Goal: Find specific page/section: Find specific page/section

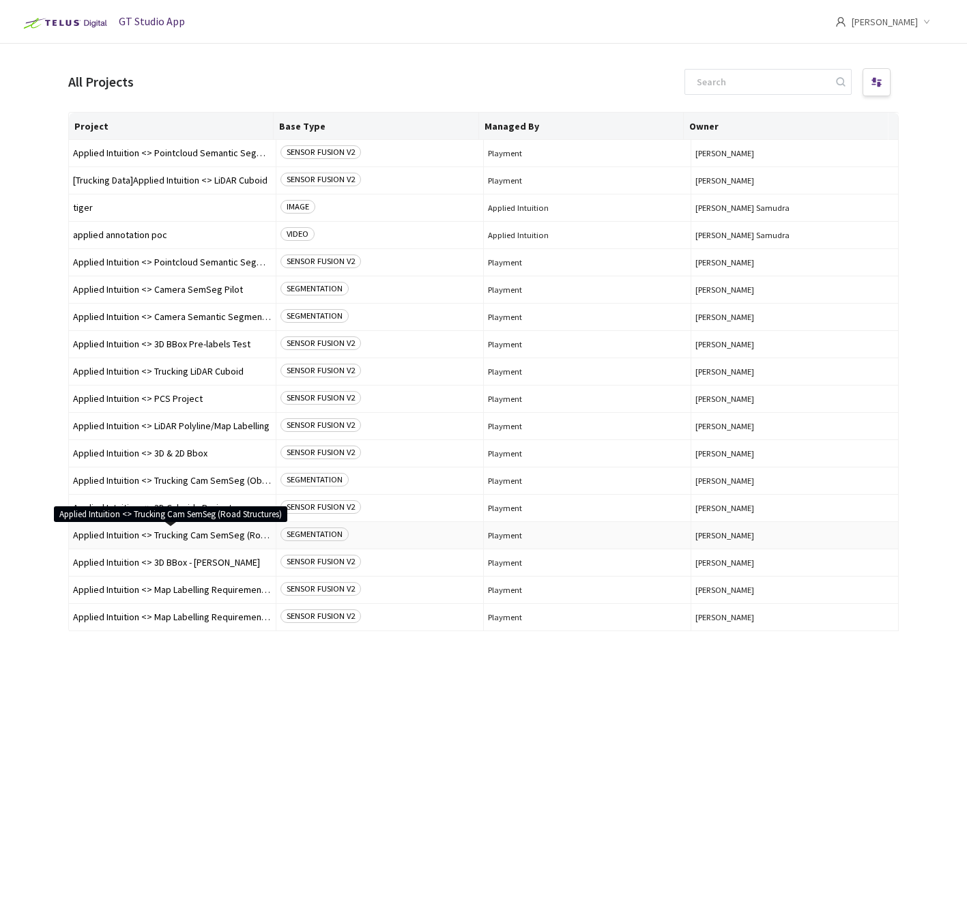
click at [208, 538] on span "Applied Intuition <> Trucking Cam SemSeg (Road Structures)" at bounding box center [172, 535] width 199 height 10
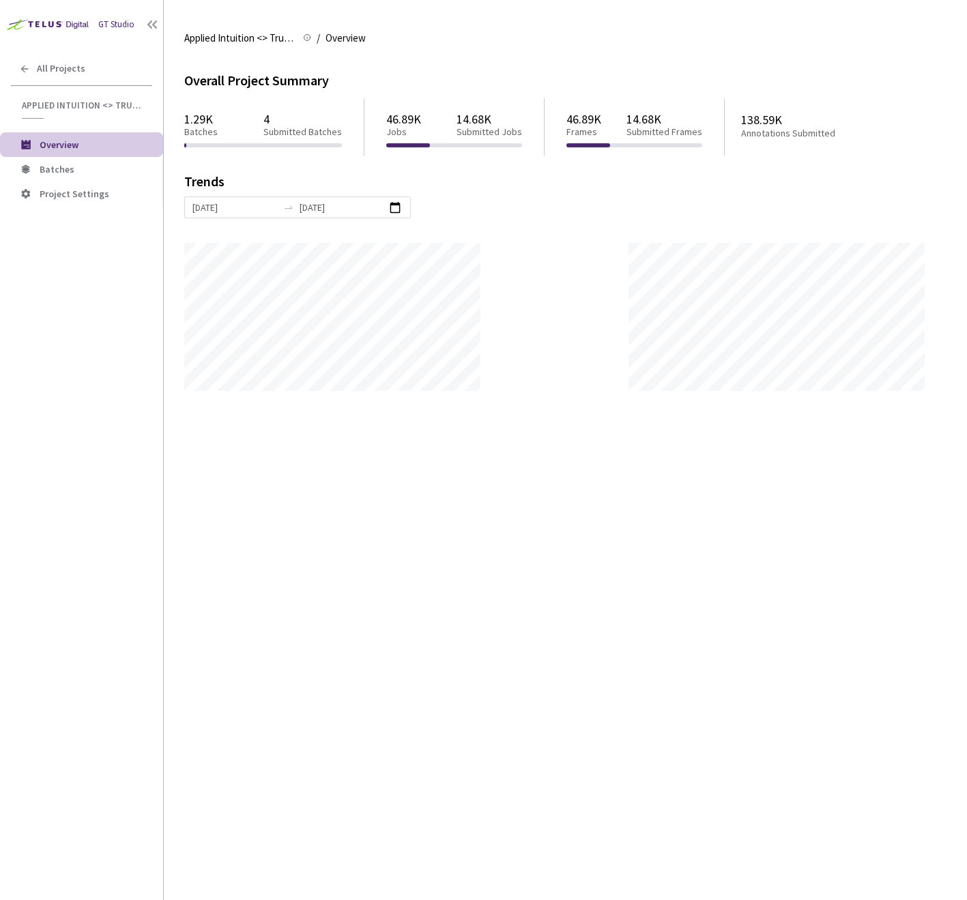
scroll to position [900, 967]
click at [50, 168] on span "Batches" at bounding box center [57, 169] width 35 height 12
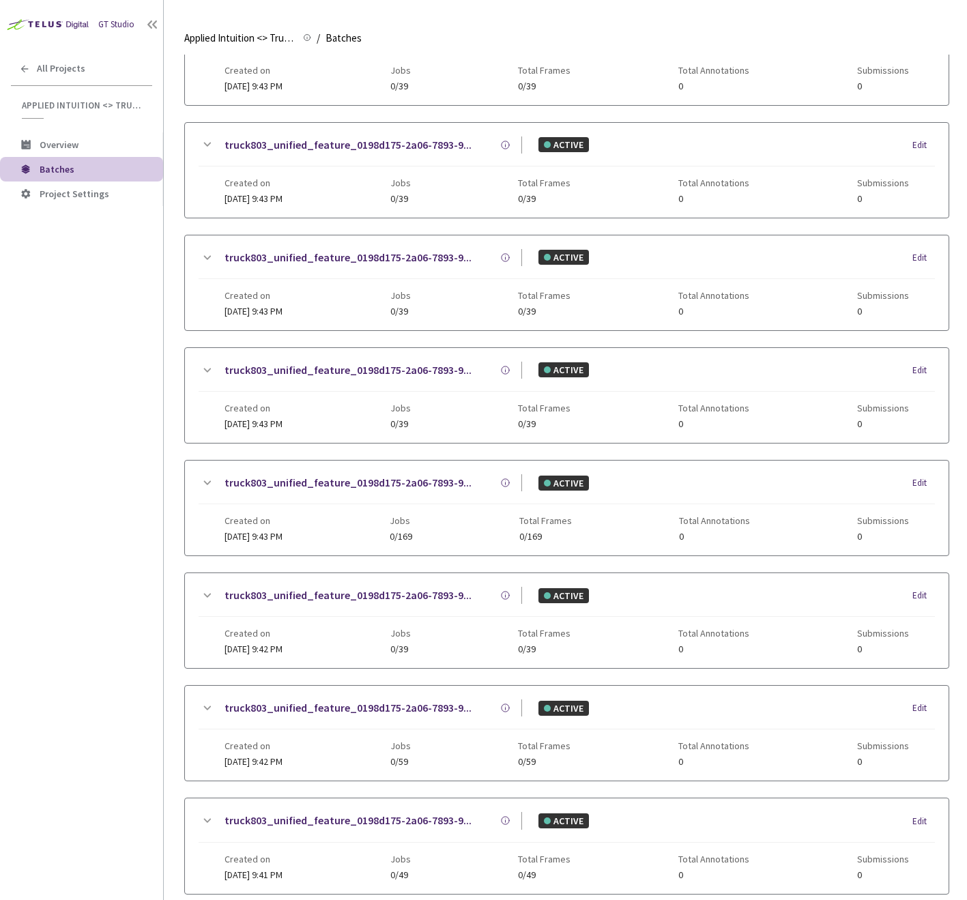
scroll to position [1055, 0]
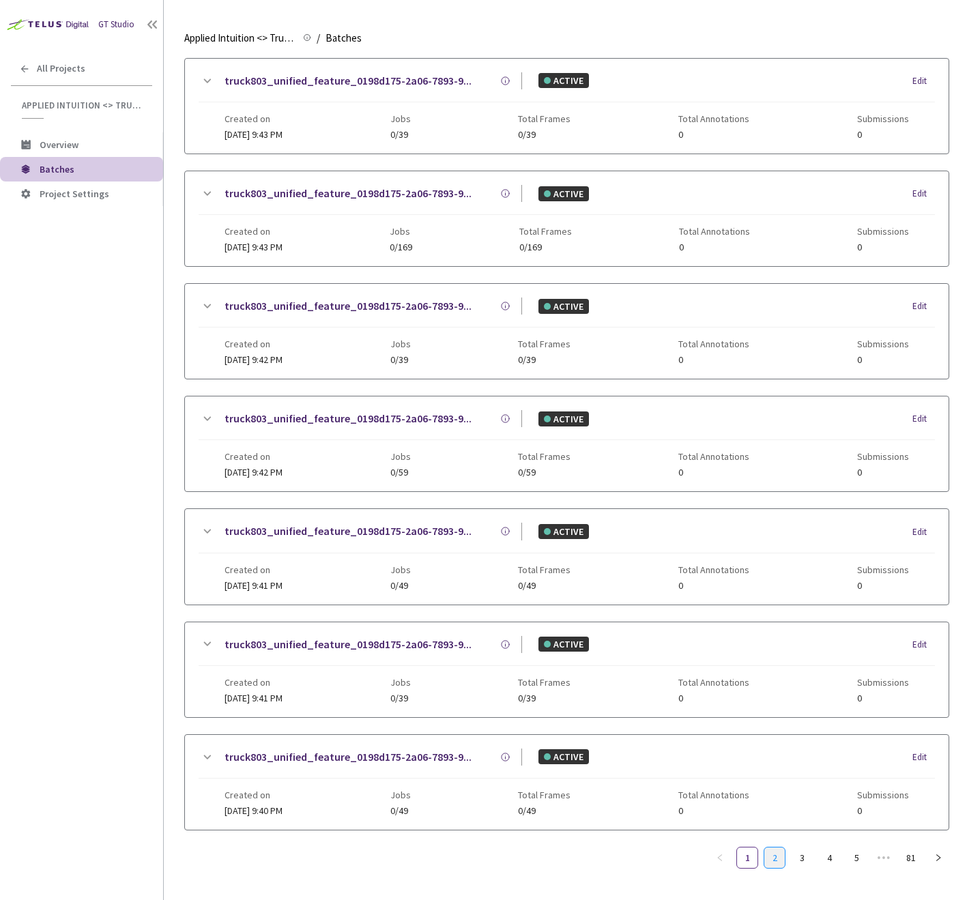
click at [772, 857] on link "2" at bounding box center [774, 857] width 20 height 20
click at [750, 860] on link "1" at bounding box center [747, 857] width 20 height 20
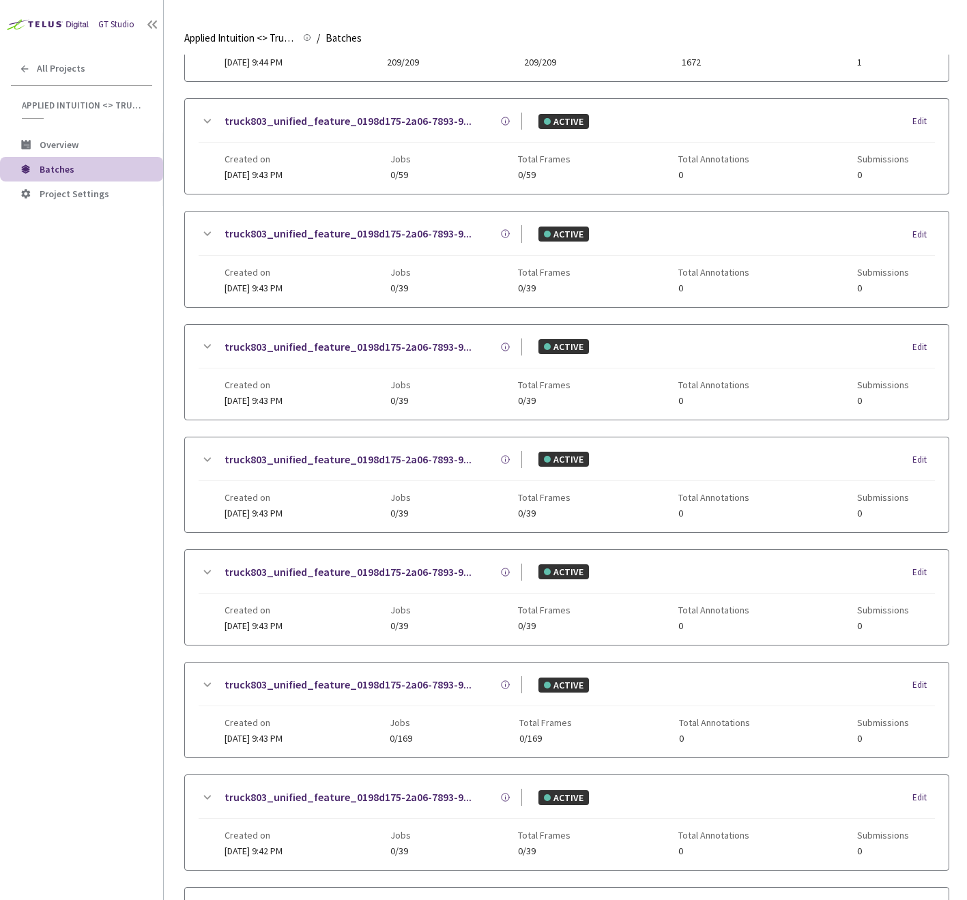
scroll to position [0, 0]
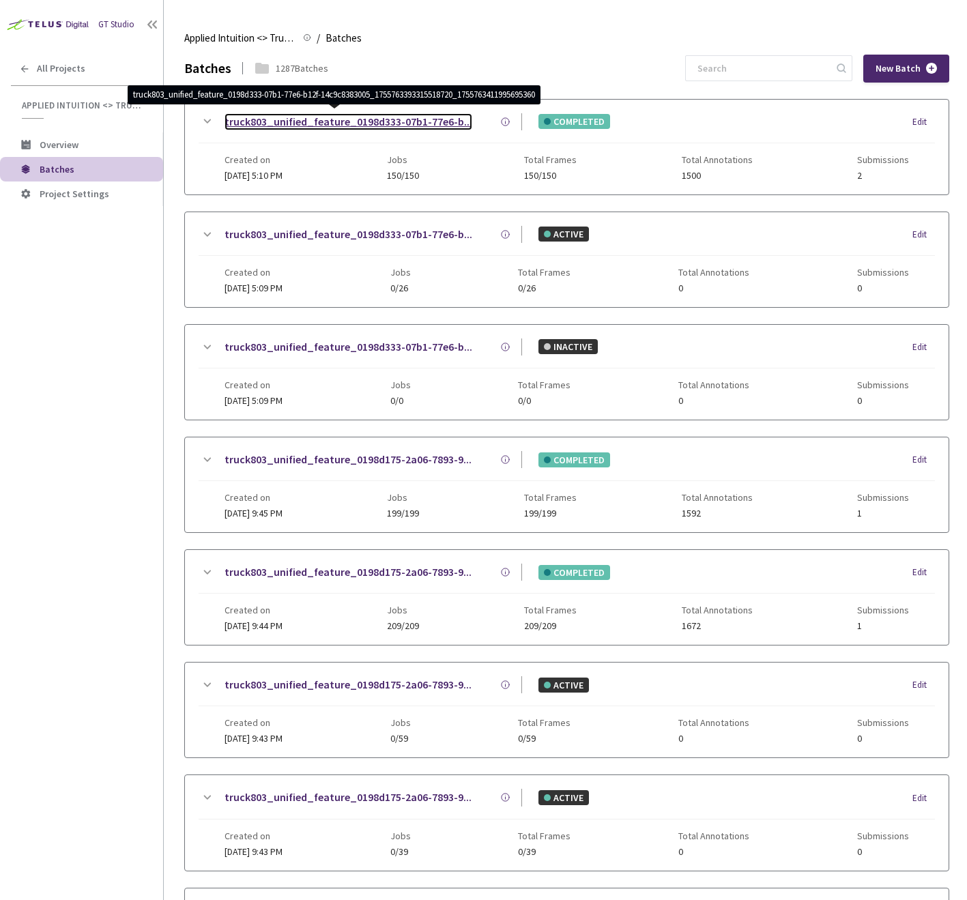
click at [312, 122] on link "truck803_unified_feature_0198d333-07b1-77e6-b..." at bounding box center [348, 121] width 248 height 17
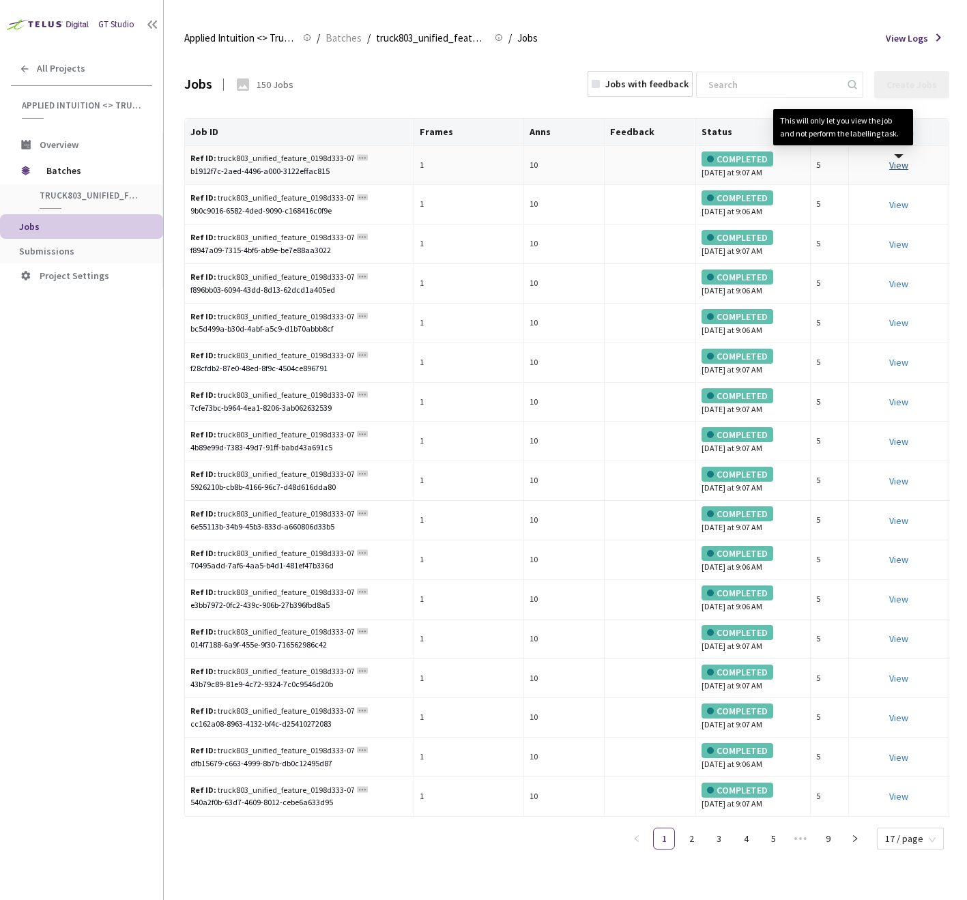
click at [897, 163] on link "View This will only let you view the job and not perform the labelling task." at bounding box center [898, 165] width 19 height 12
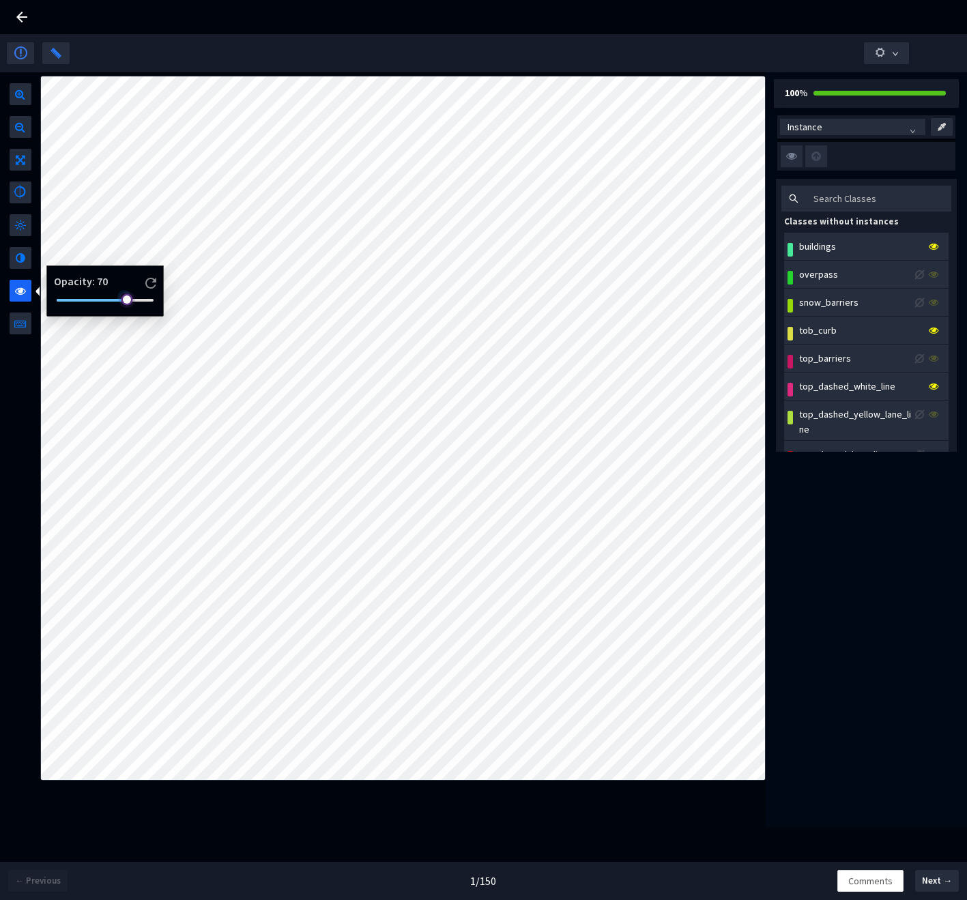
click at [59, 301] on div at bounding box center [105, 300] width 97 height 8
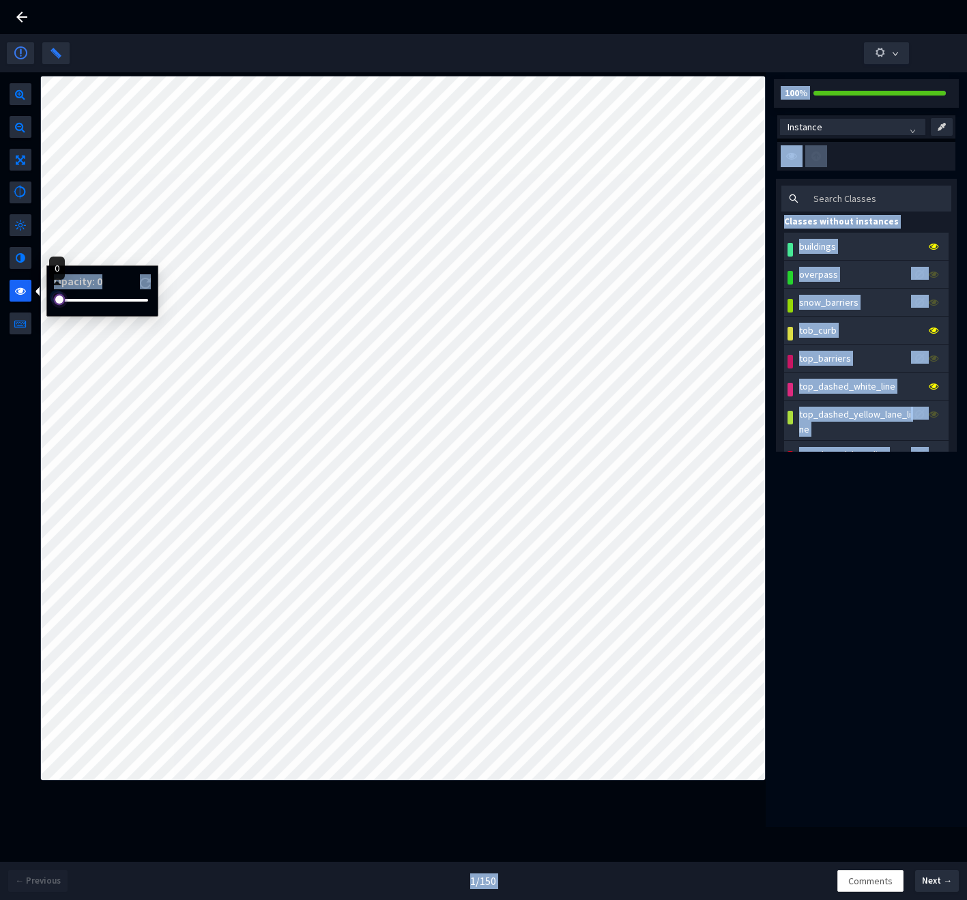
drag, startPoint x: 68, startPoint y: 304, endPoint x: 26, endPoint y: 298, distance: 42.7
click at [26, 298] on body "GT Studio All Projects Applied Intuition <> Trucking Cam SemSeg (Road Structure…" at bounding box center [483, 450] width 967 height 900
click at [75, 300] on div at bounding box center [102, 300] width 91 height 8
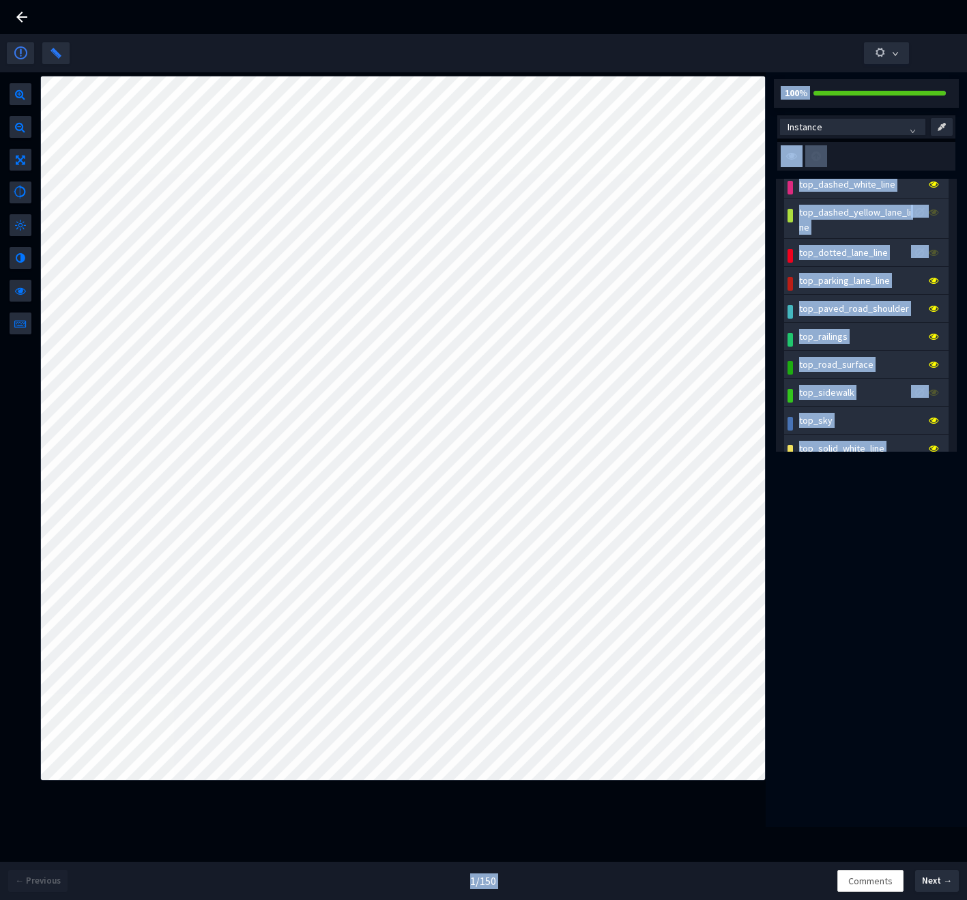
scroll to position [246, 0]
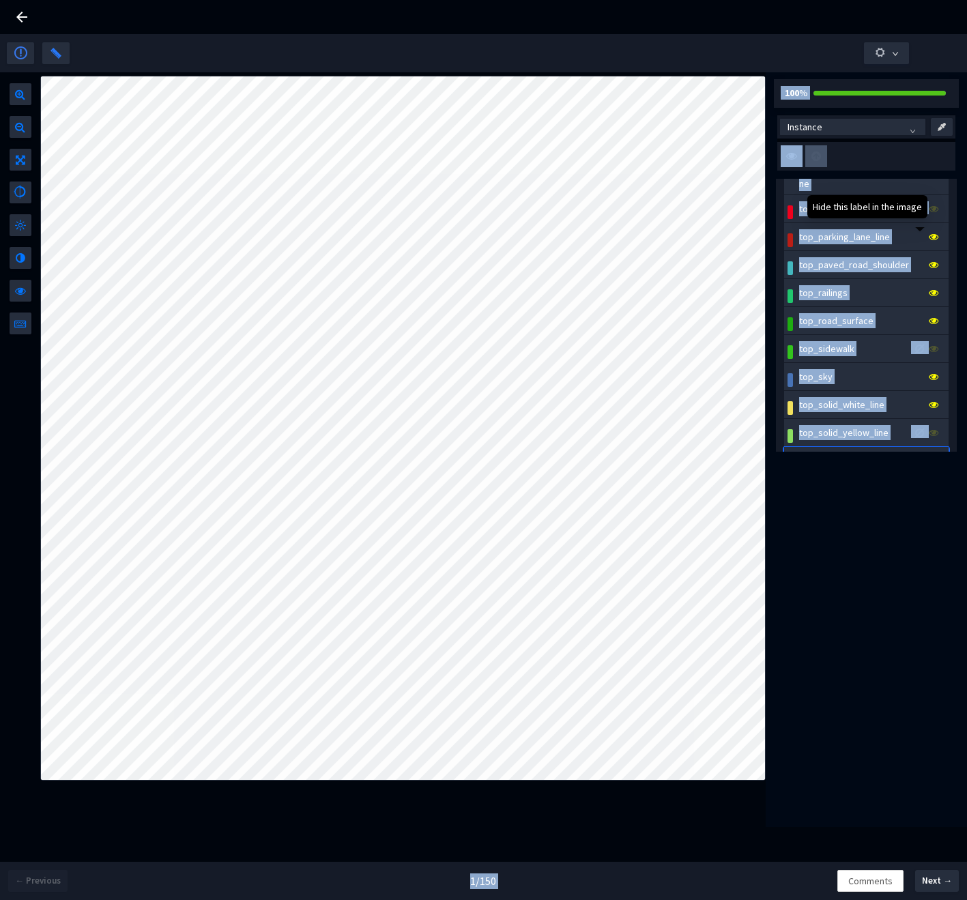
click at [929, 235] on icon at bounding box center [934, 237] width 10 height 10
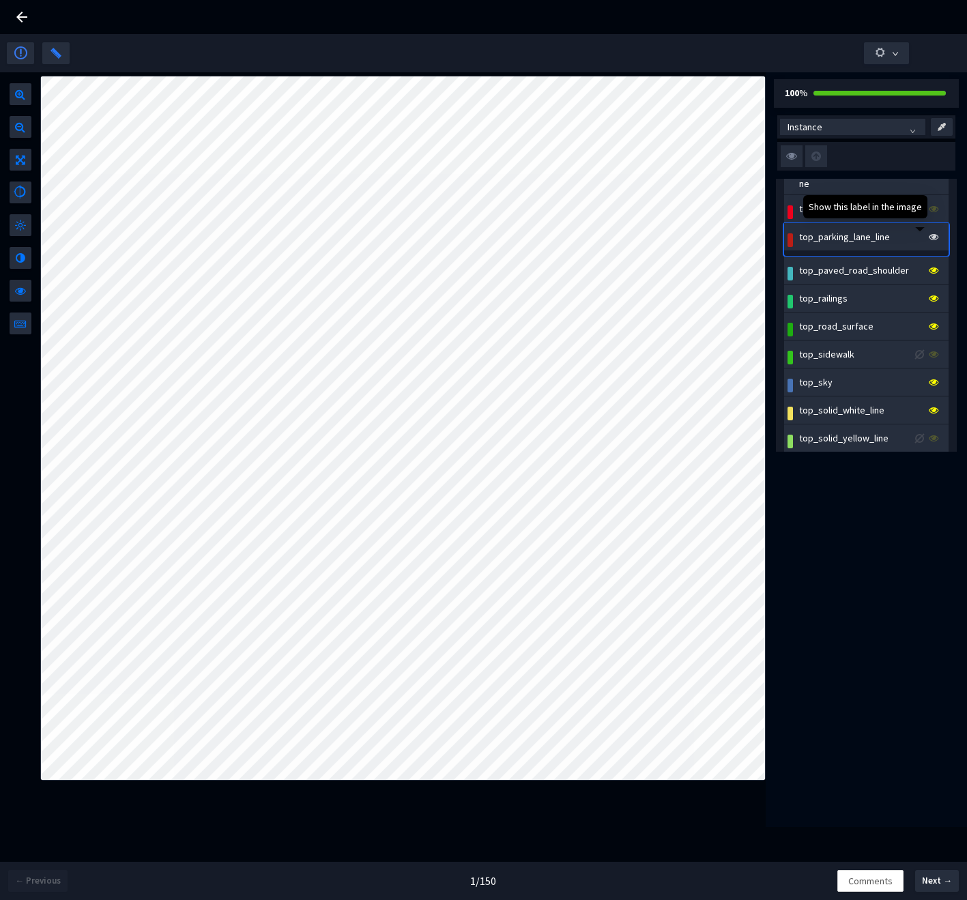
click at [929, 242] on icon at bounding box center [934, 237] width 10 height 10
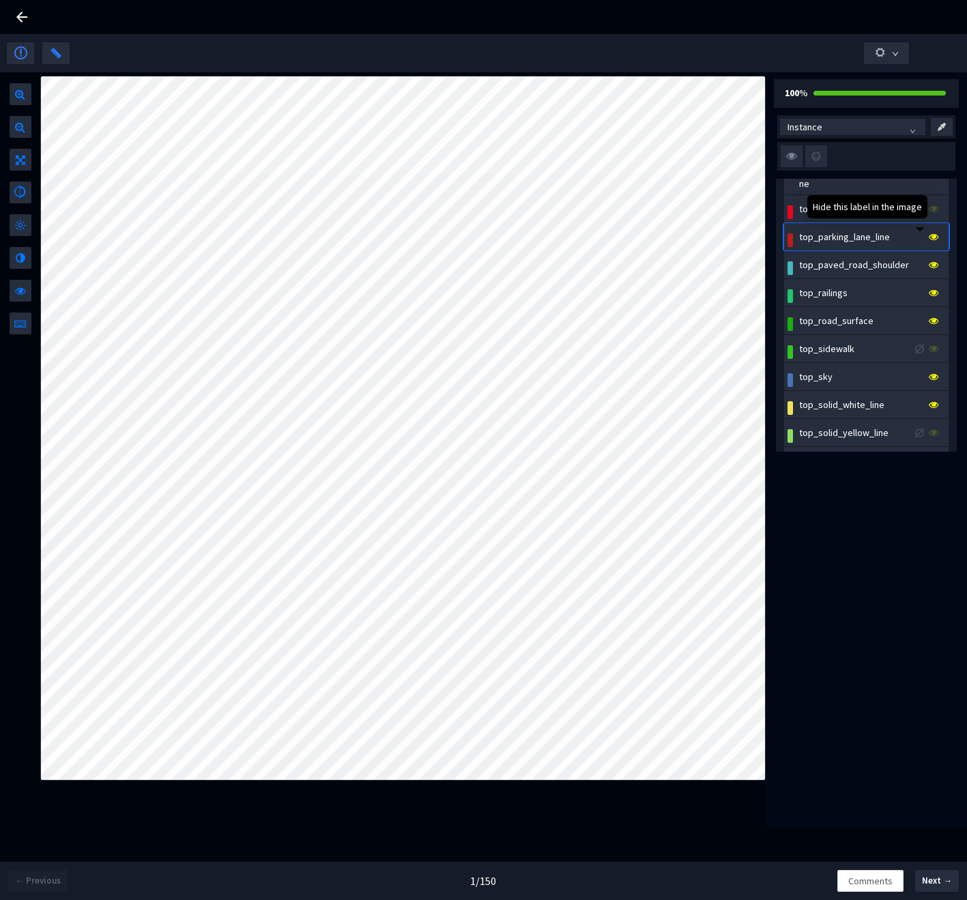
click at [929, 242] on icon at bounding box center [934, 237] width 10 height 10
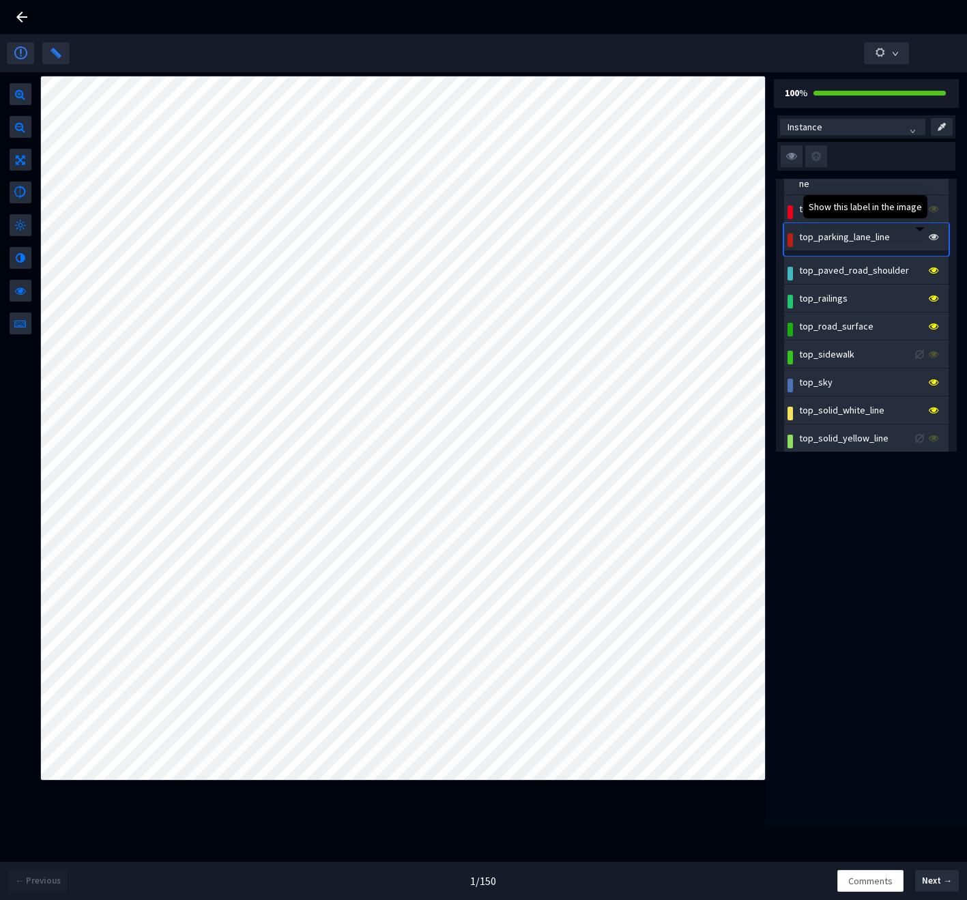
click at [929, 242] on icon at bounding box center [934, 237] width 10 height 10
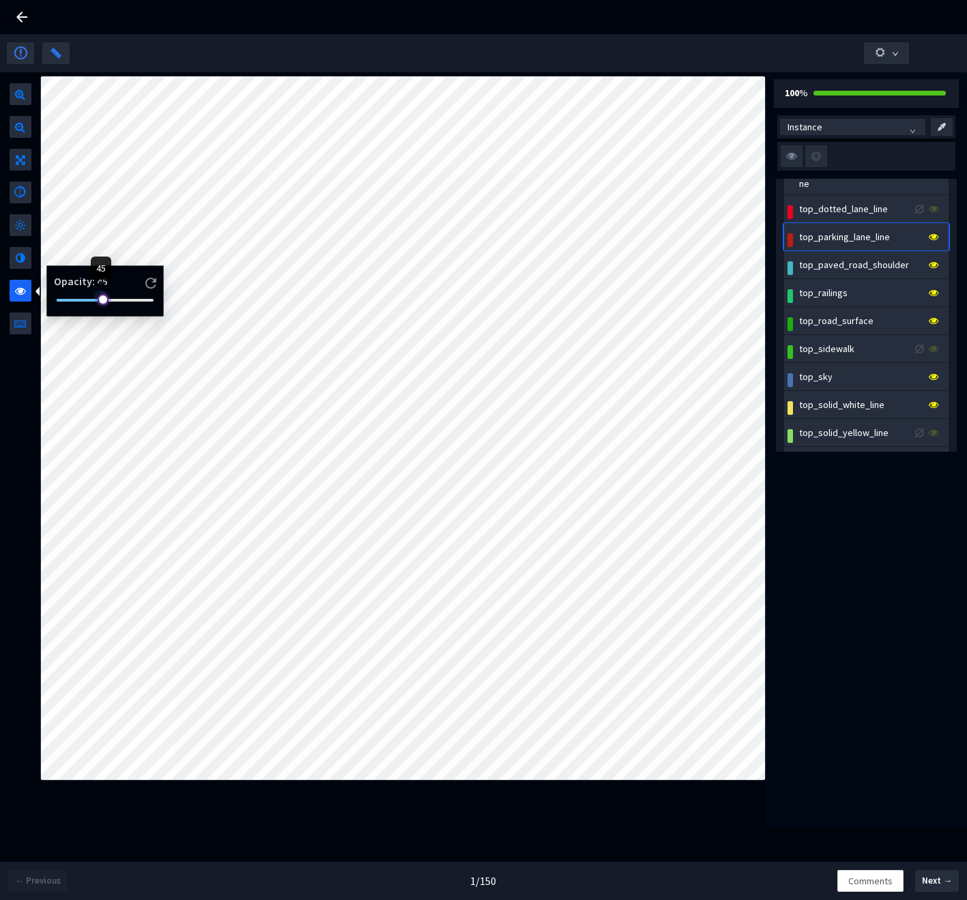
click at [100, 297] on div at bounding box center [105, 300] width 97 height 8
click at [69, 300] on div at bounding box center [105, 300] width 97 height 8
click at [105, 302] on div at bounding box center [105, 300] width 97 height 8
click at [938, 890] on button "Next →" at bounding box center [937, 881] width 44 height 22
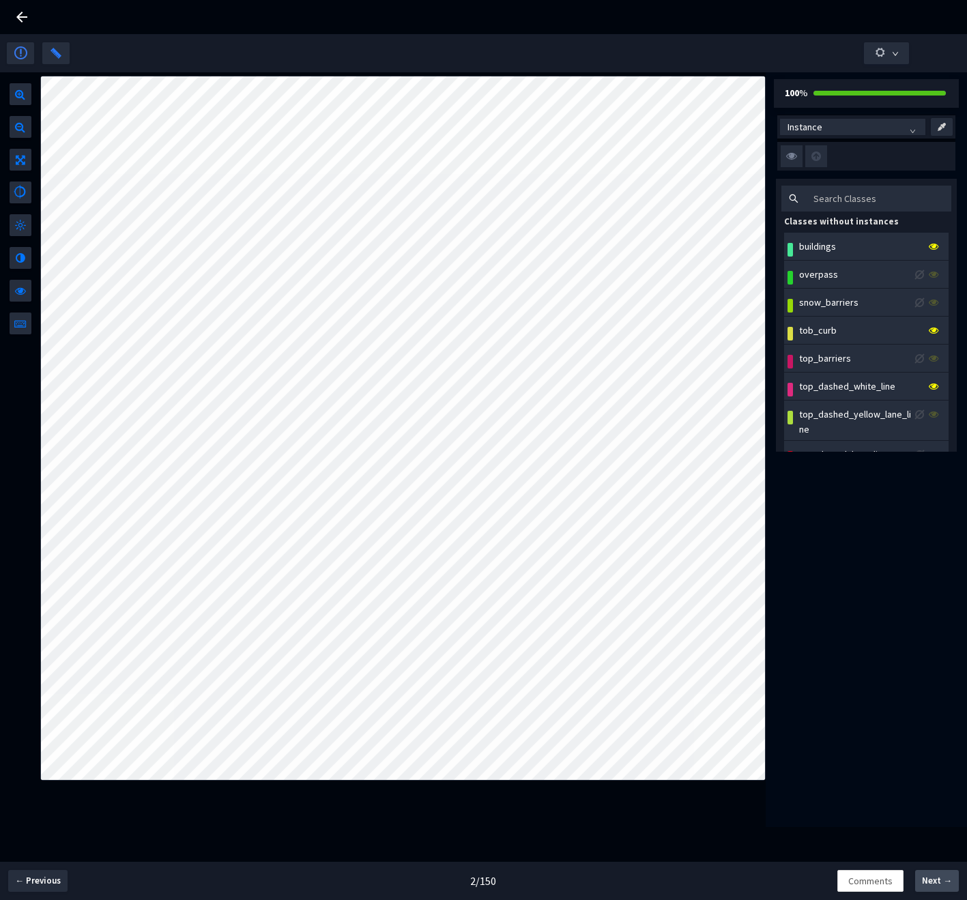
click at [938, 890] on button "Next →" at bounding box center [937, 881] width 44 height 22
click at [63, 298] on div at bounding box center [105, 300] width 97 height 8
click at [85, 303] on div at bounding box center [102, 300] width 91 height 8
click at [18, 19] on icon at bounding box center [22, 17] width 16 height 16
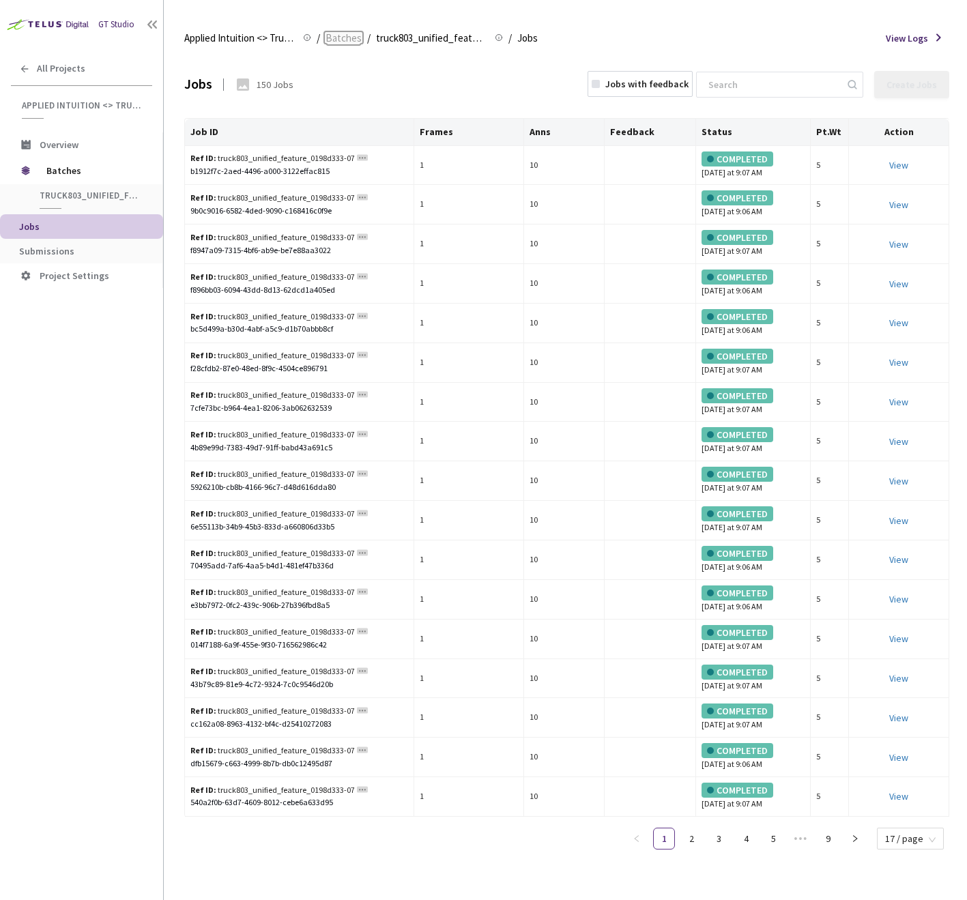
click at [355, 42] on span "Batches" at bounding box center [343, 38] width 36 height 16
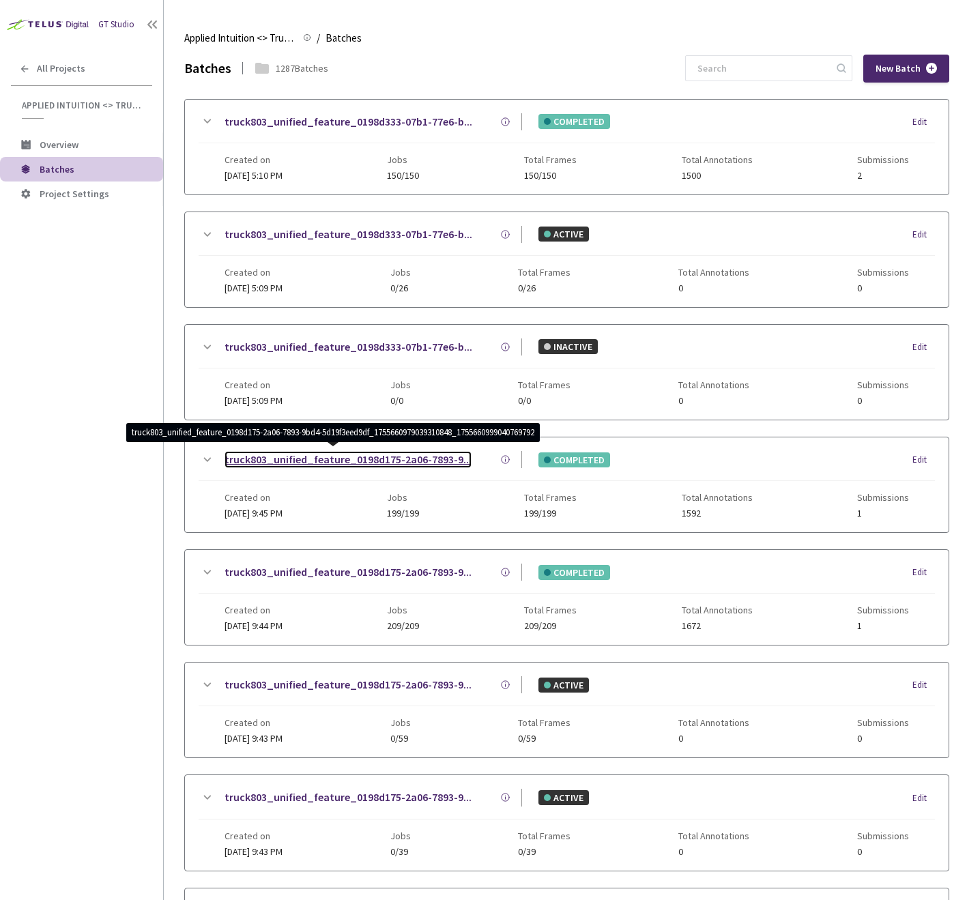
click at [407, 458] on link "truck803_unified_feature_0198d175-2a06-7893-9..." at bounding box center [347, 459] width 247 height 17
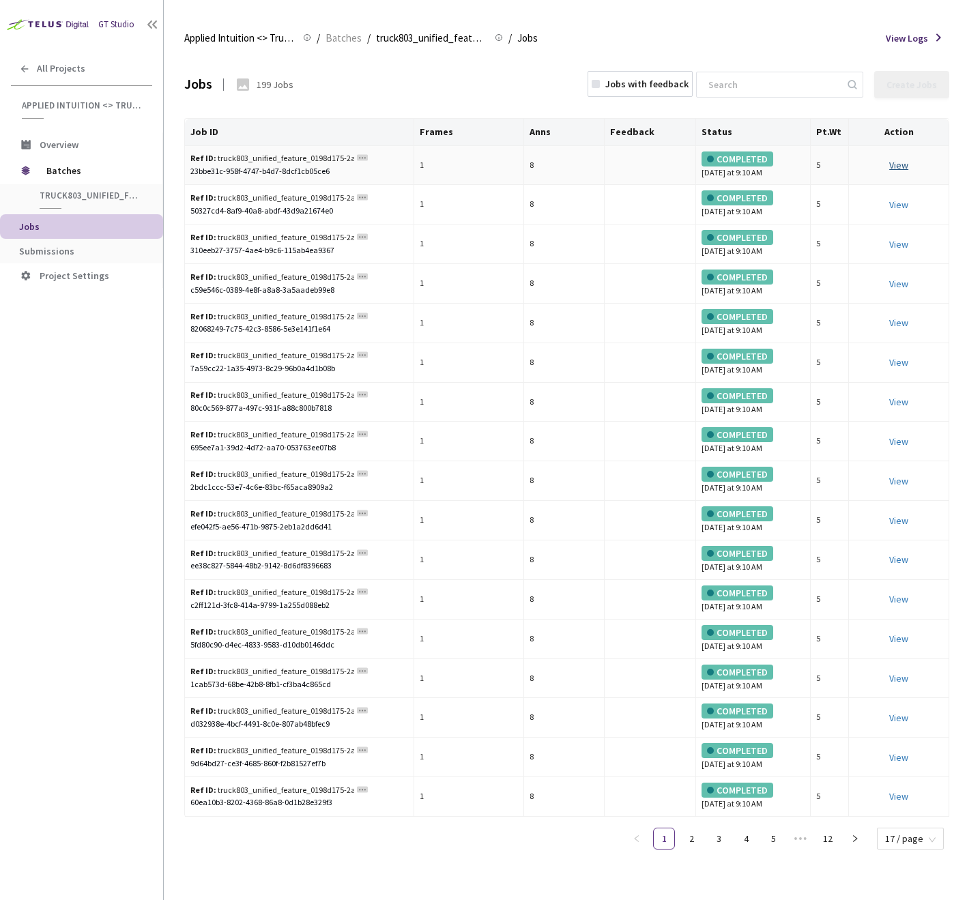
click at [903, 168] on link "View" at bounding box center [898, 165] width 19 height 12
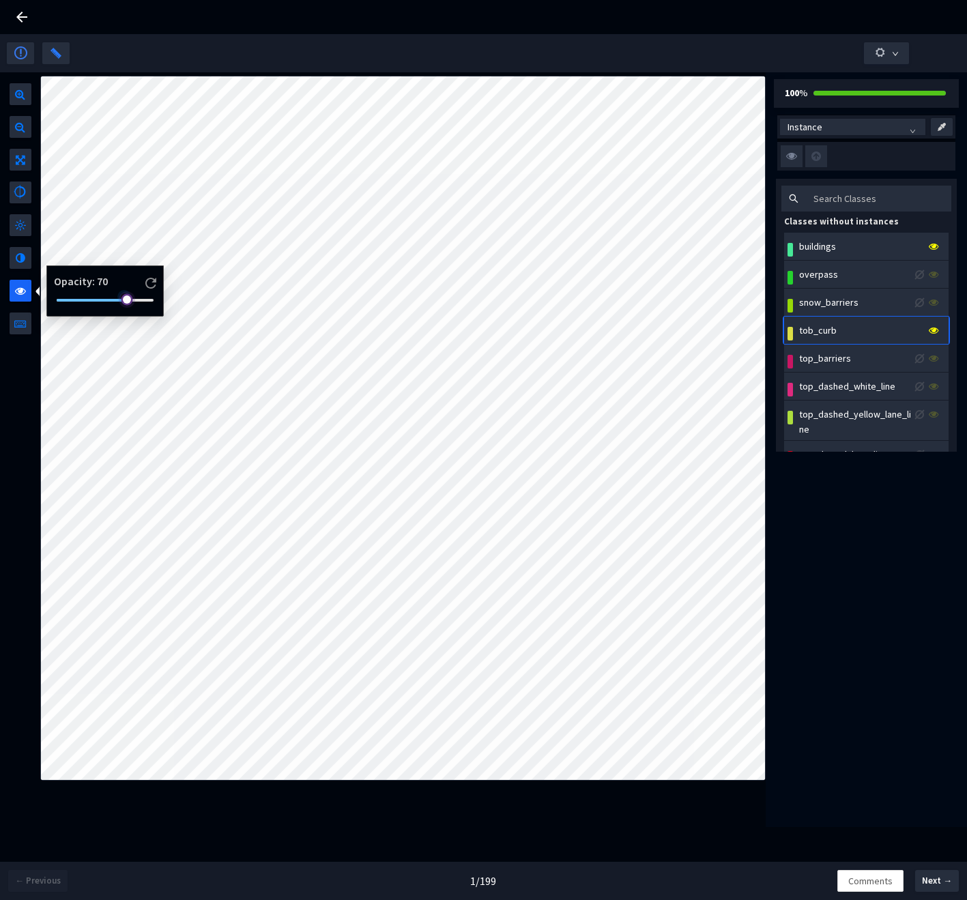
click at [70, 296] on div at bounding box center [105, 300] width 97 height 8
click at [96, 302] on div at bounding box center [105, 300] width 97 height 8
click at [19, 19] on icon at bounding box center [21, 17] width 11 height 11
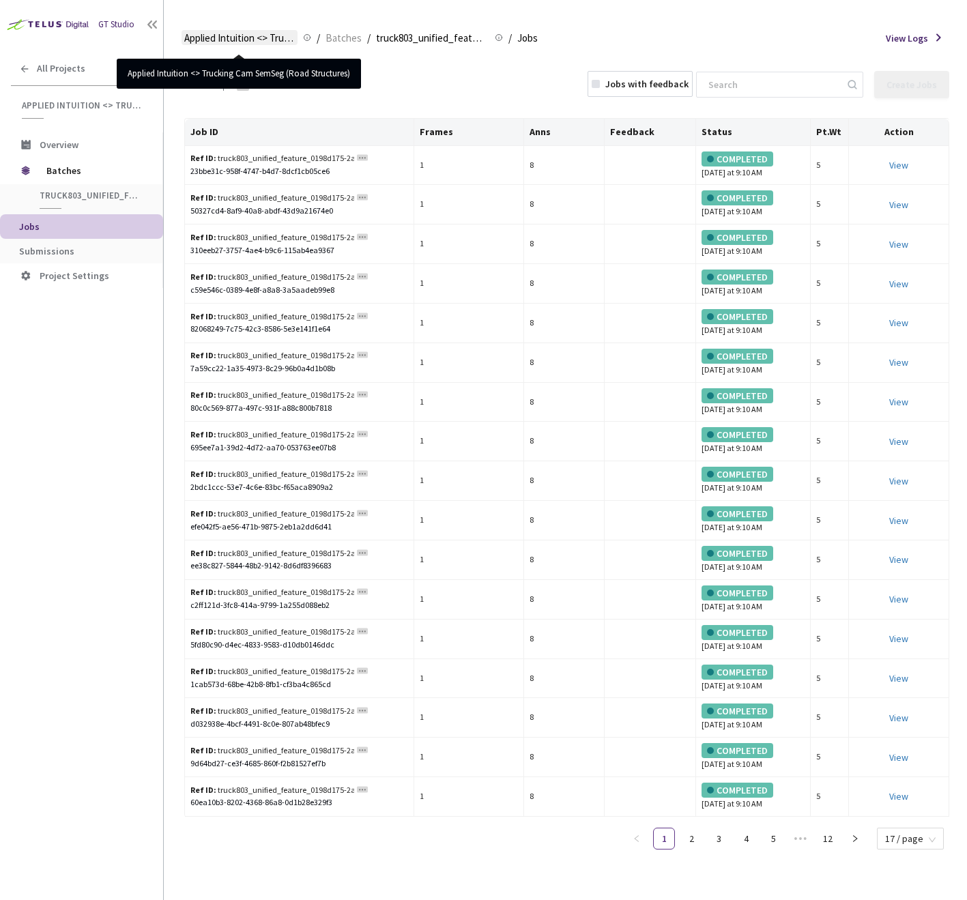
click at [253, 38] on span "Applied Intuition <> Trucking Cam SemSeg (Road Structures)" at bounding box center [239, 38] width 111 height 16
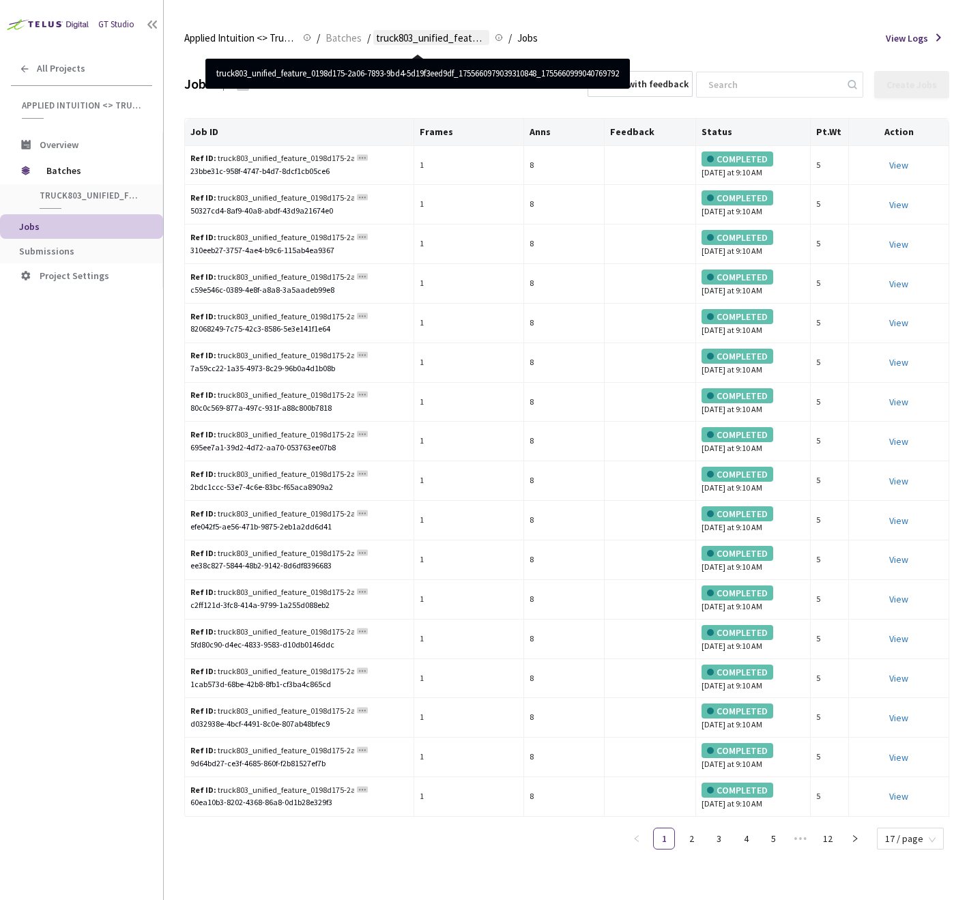
click at [401, 42] on span "truck803_unified_feature_0198d175-2a06-7893-9bd4-5d19f3eed9df_17556609790393108…" at bounding box center [431, 38] width 111 height 16
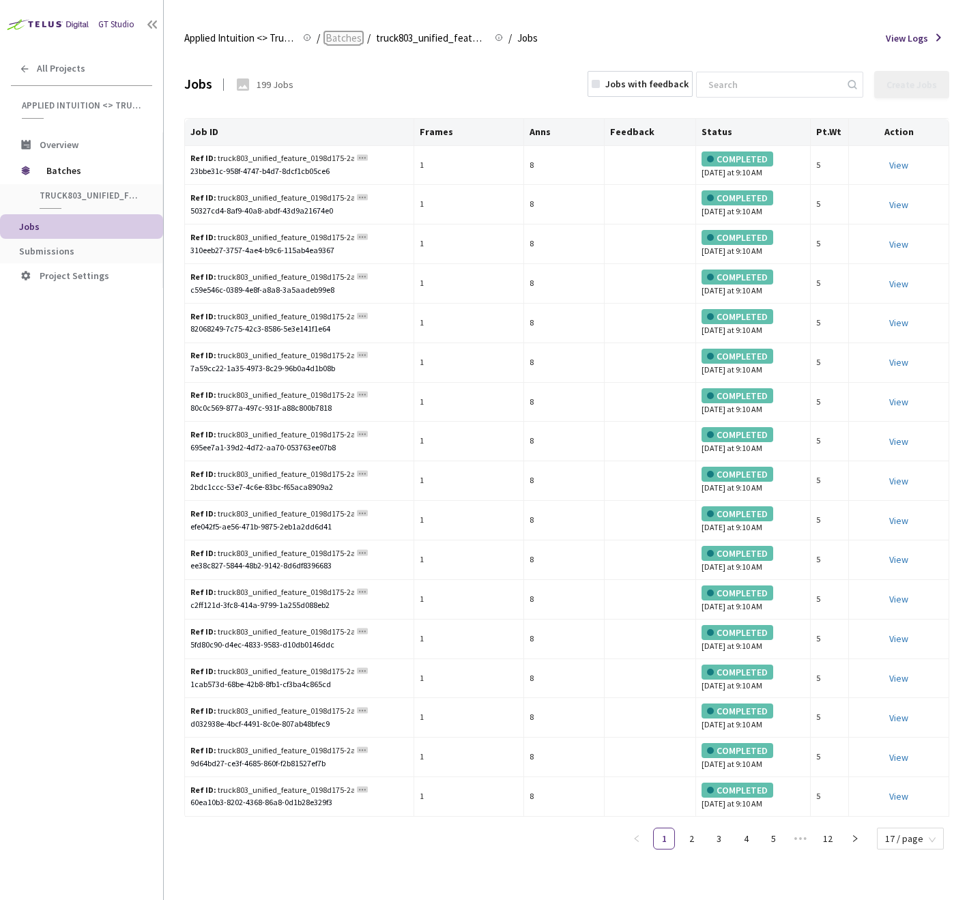
click at [349, 33] on span "Batches" at bounding box center [343, 38] width 36 height 16
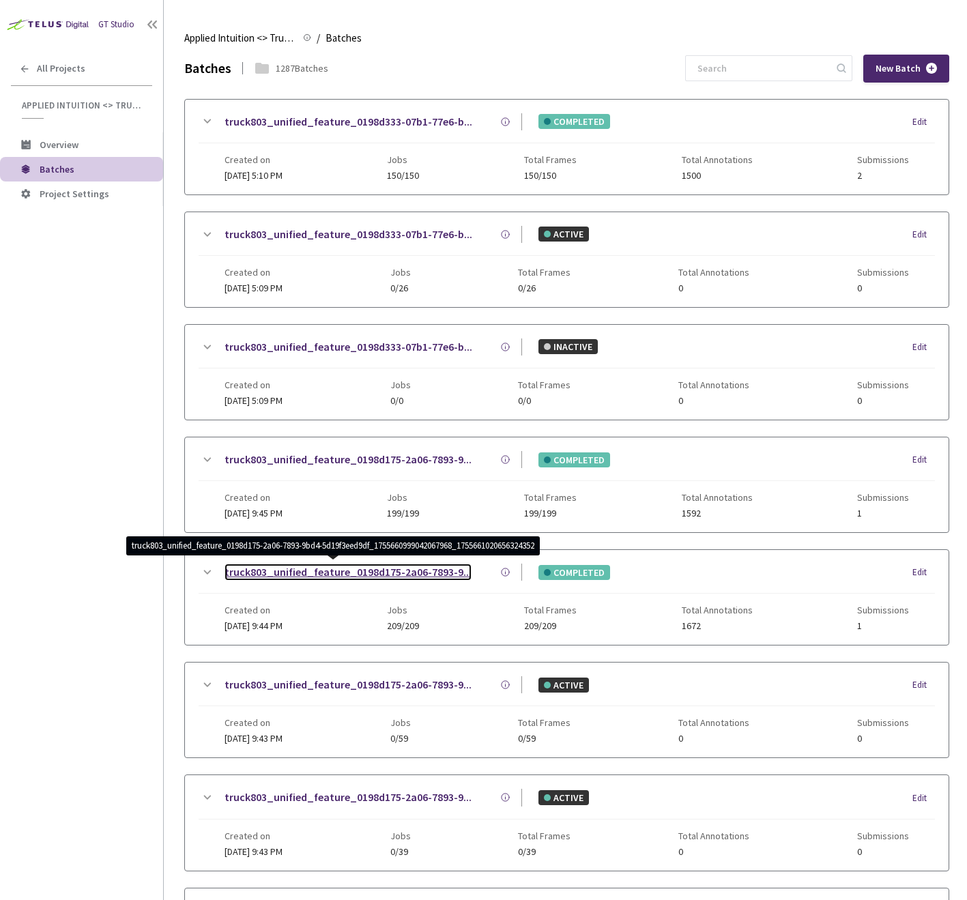
click at [428, 580] on link "truck803_unified_feature_0198d175-2a06-7893-9..." at bounding box center [347, 572] width 247 height 17
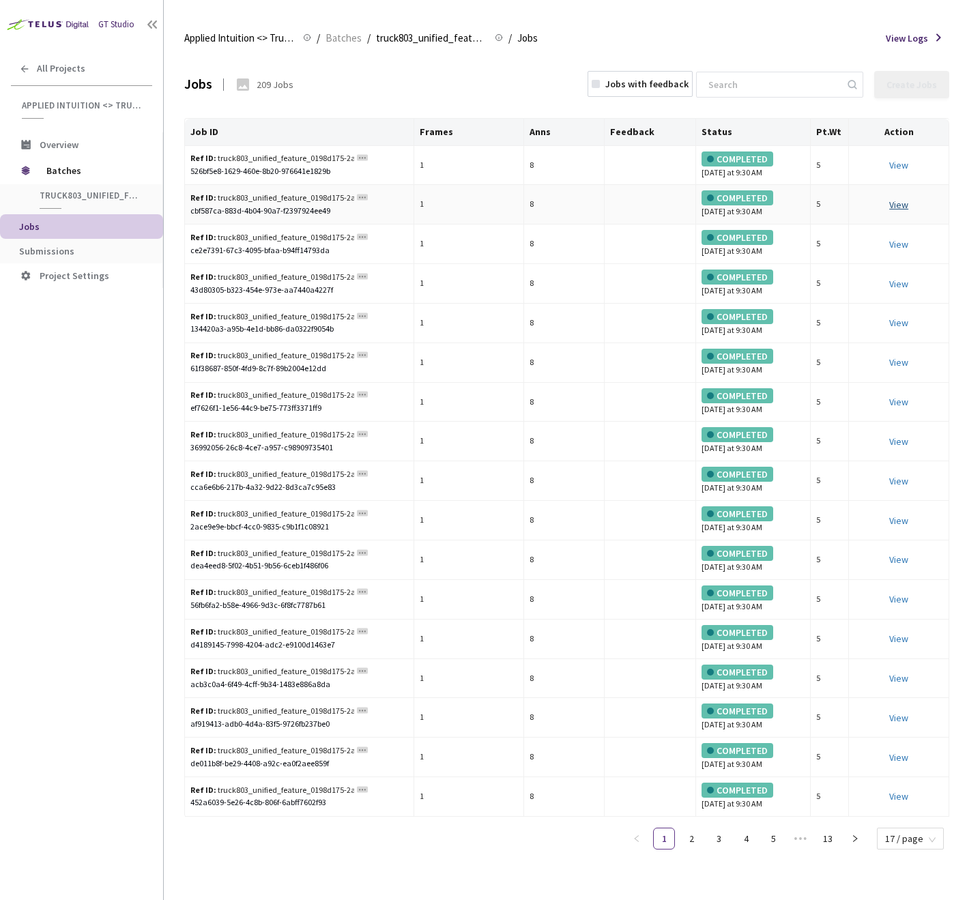
click at [904, 207] on link "View" at bounding box center [898, 205] width 19 height 12
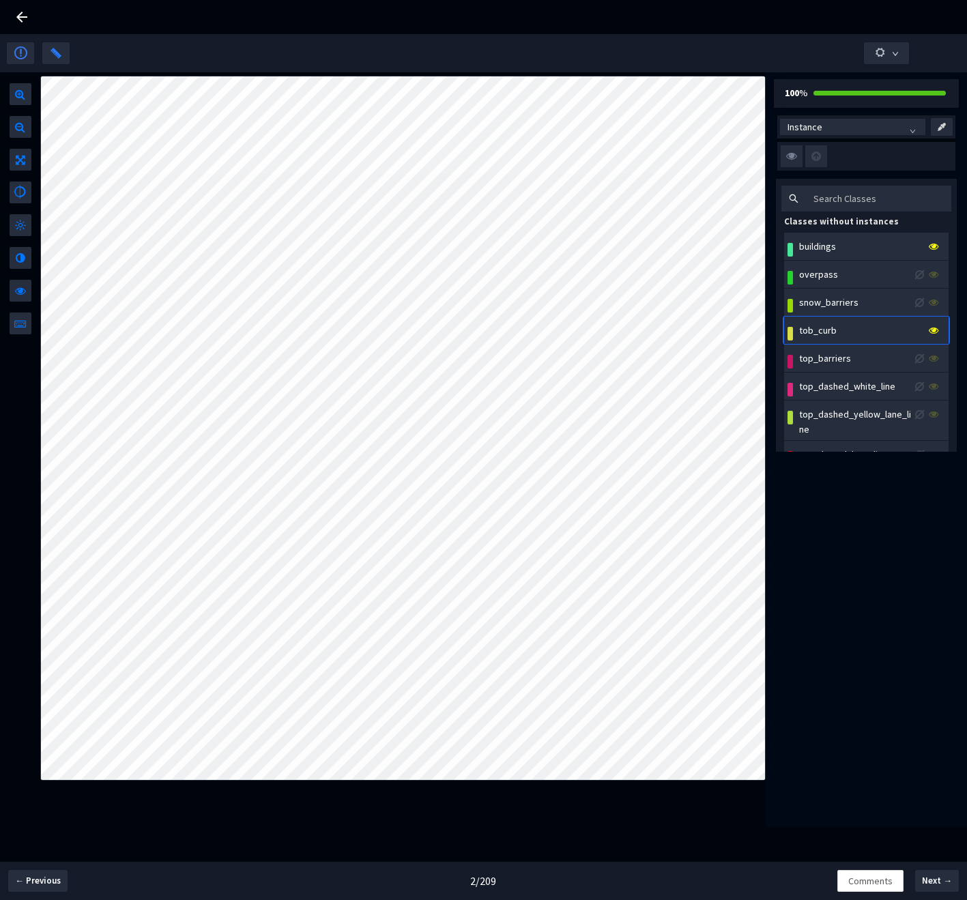
click at [17, 18] on icon at bounding box center [21, 17] width 11 height 11
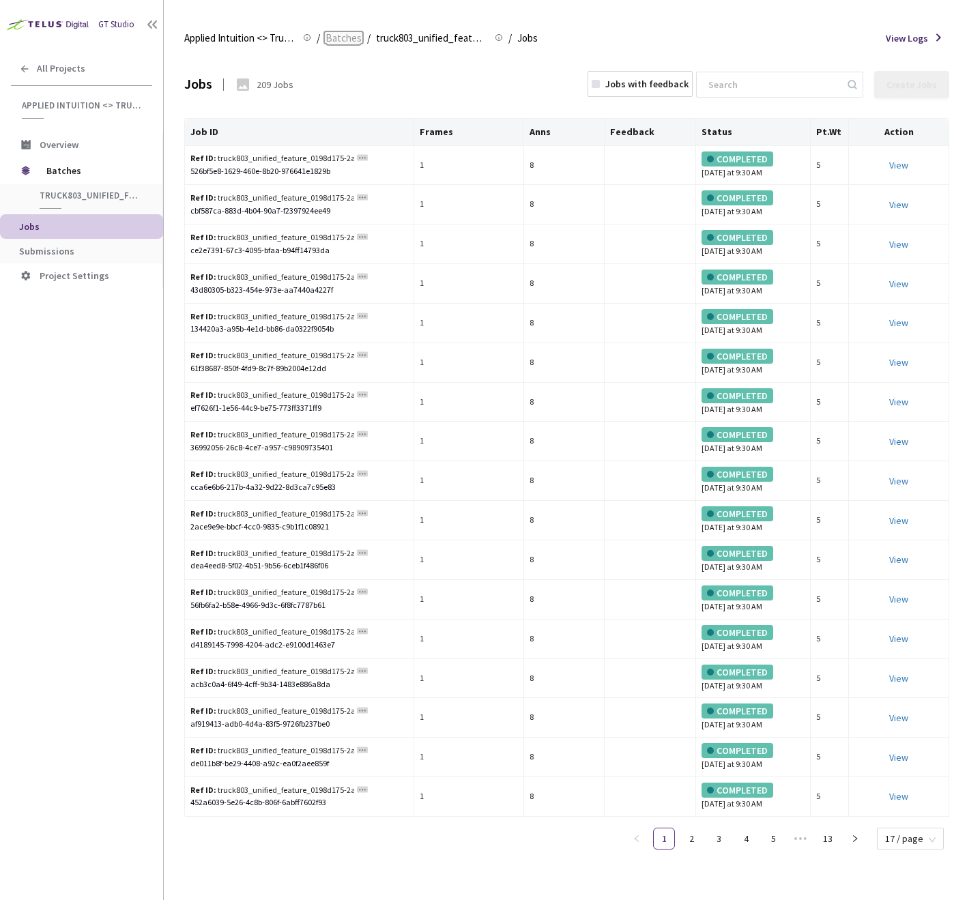
click at [335, 37] on span "Batches" at bounding box center [343, 38] width 36 height 16
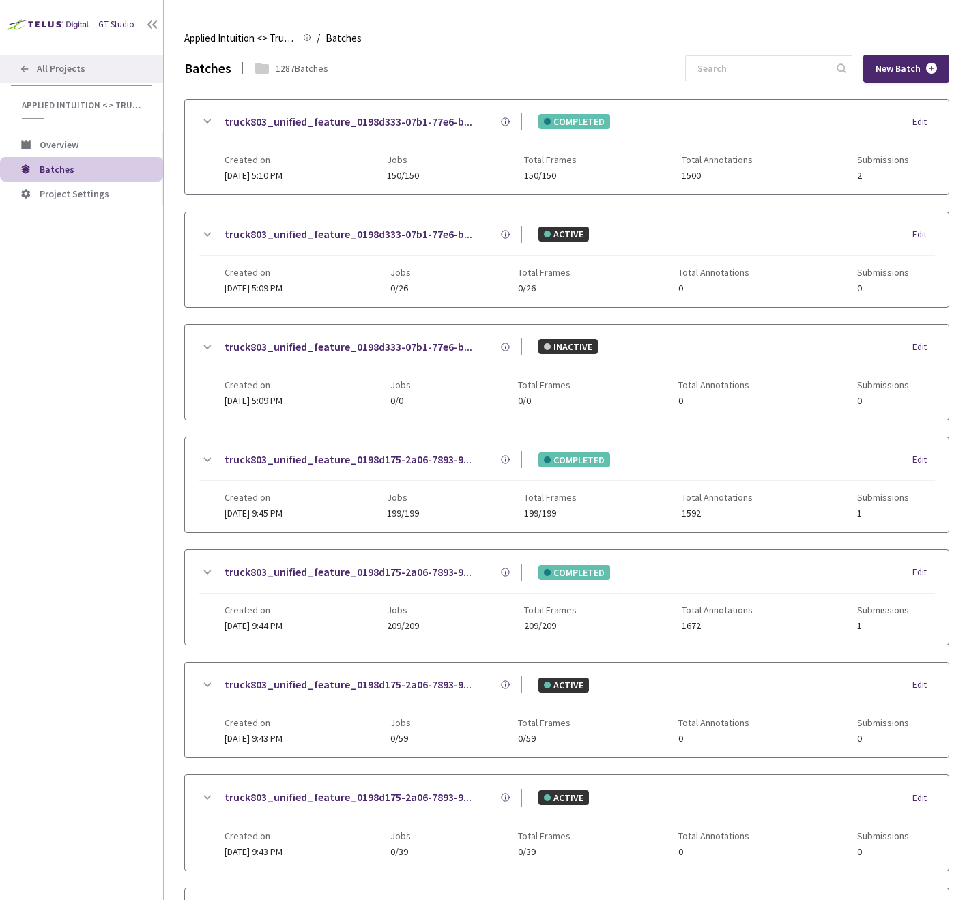
click at [48, 70] on span "All Projects" at bounding box center [61, 69] width 48 height 12
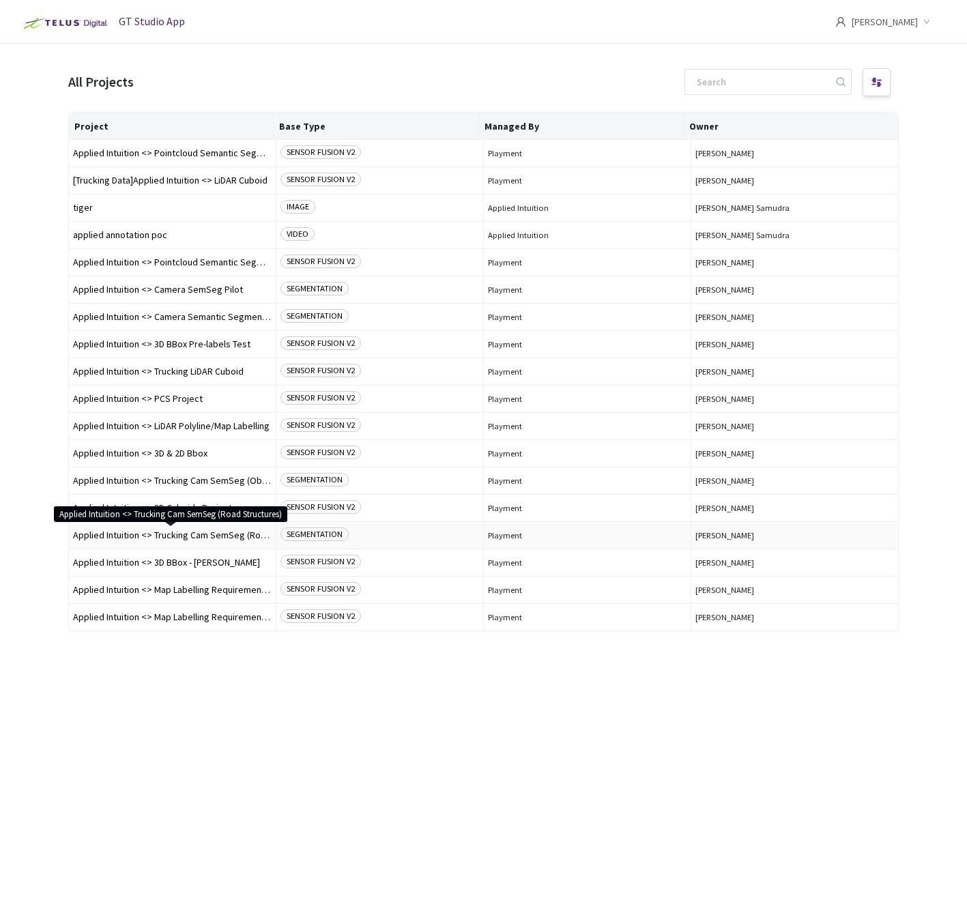
click at [238, 534] on span "Applied Intuition <> Trucking Cam SemSeg (Road Structures)" at bounding box center [172, 535] width 199 height 10
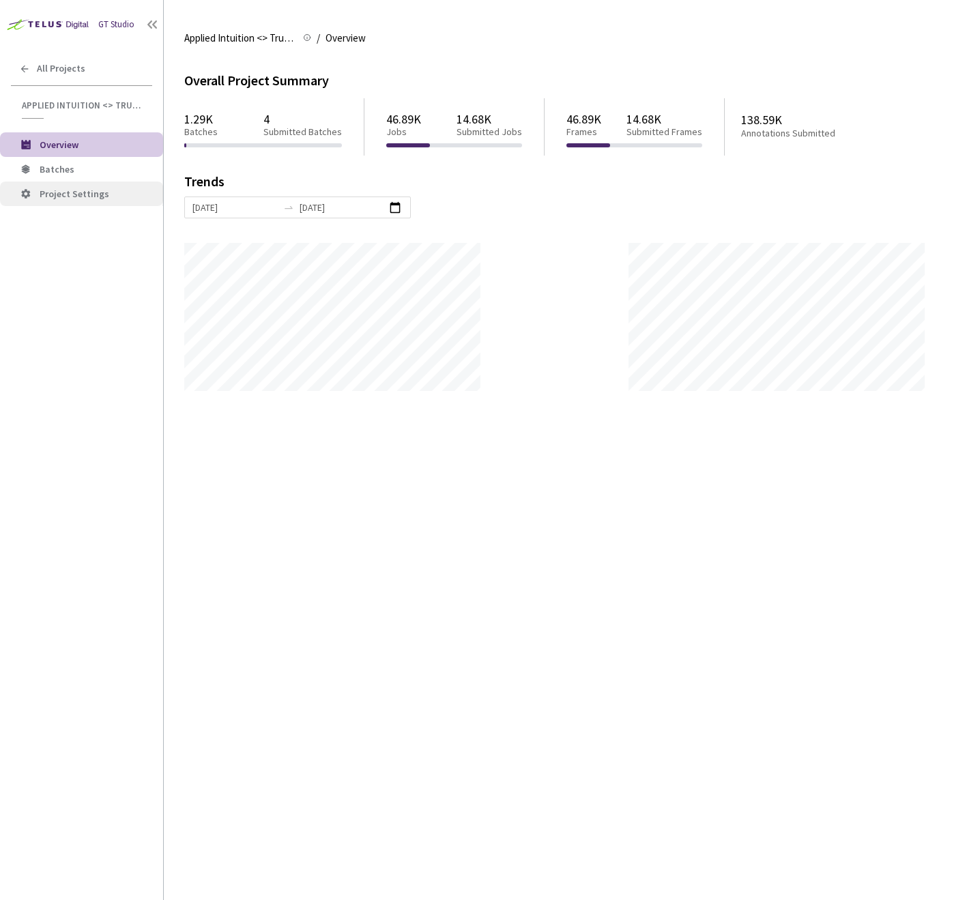
scroll to position [900, 967]
click at [65, 173] on span "Batches" at bounding box center [57, 169] width 35 height 12
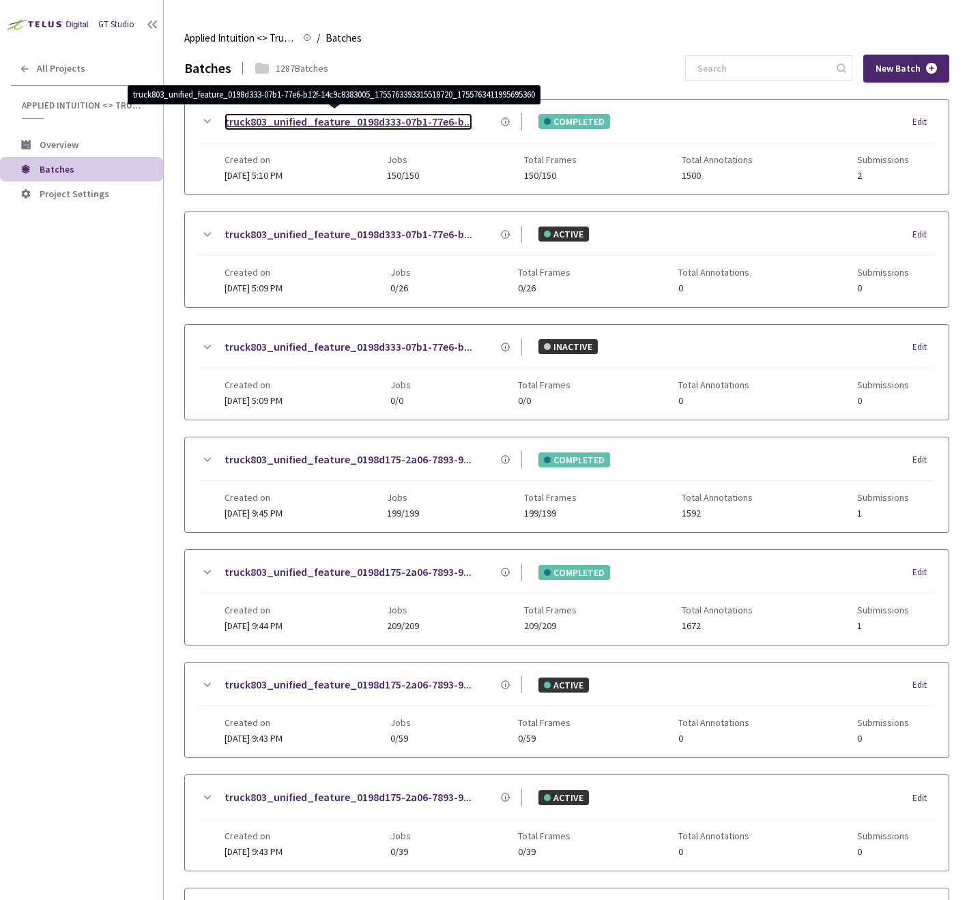
click at [436, 121] on link "truck803_unified_feature_0198d333-07b1-77e6-b..." at bounding box center [348, 121] width 248 height 17
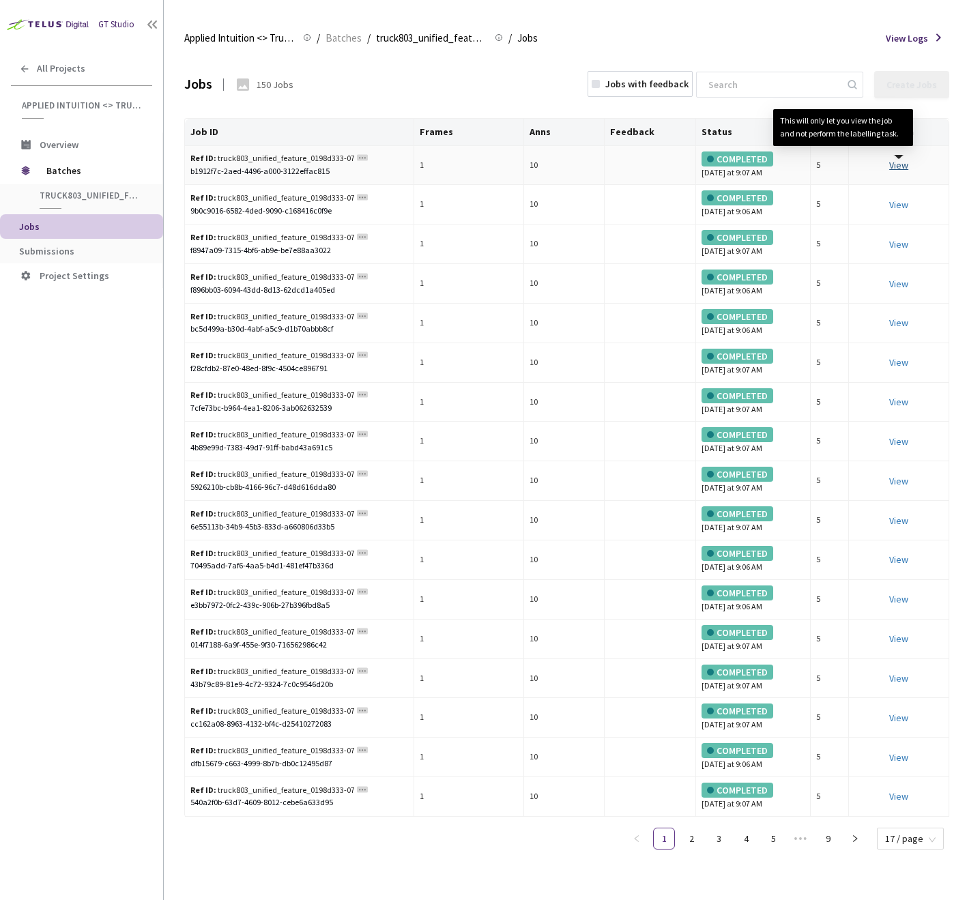
click at [893, 168] on link "View This will only let you view the job and not perform the labelling task." at bounding box center [898, 165] width 19 height 12
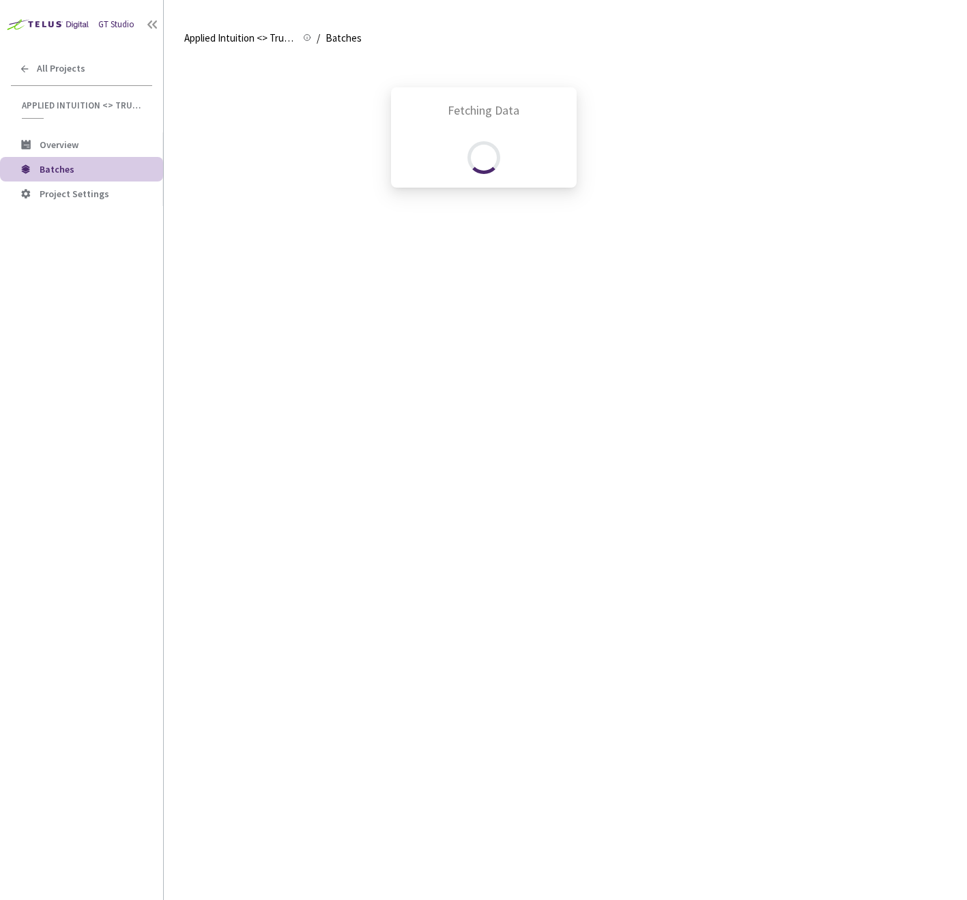
scroll to position [59, 0]
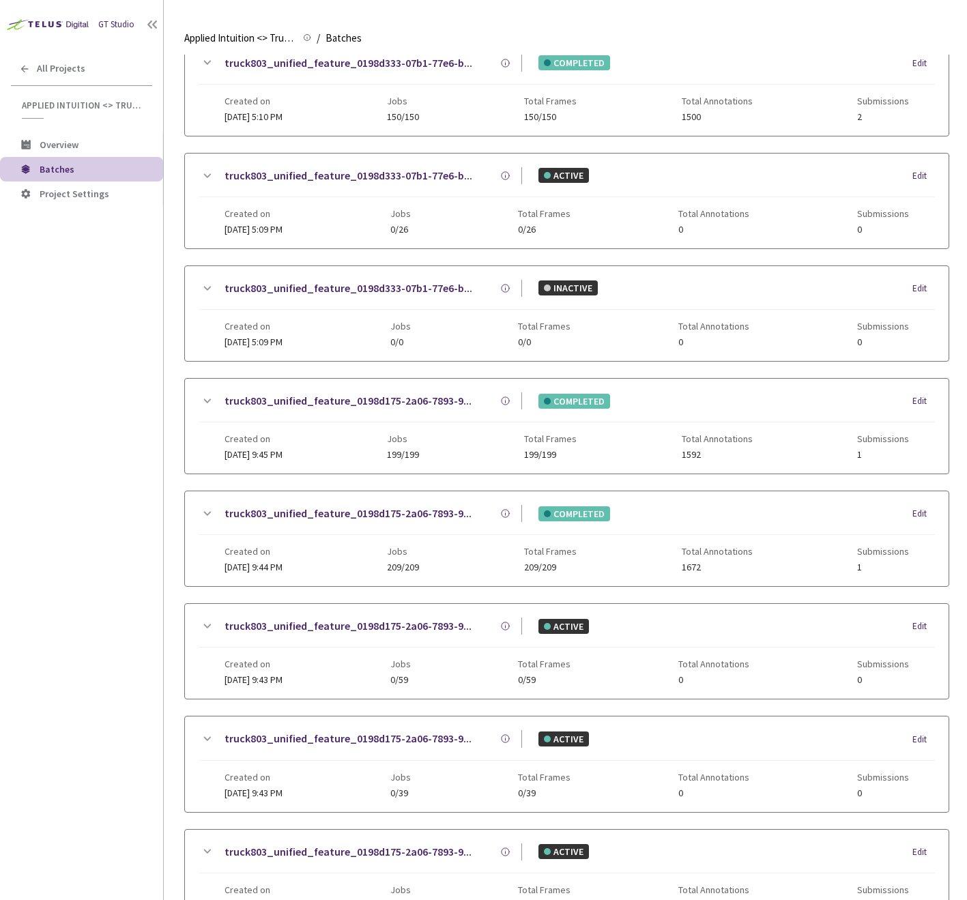
click at [61, 169] on span "Batches" at bounding box center [57, 169] width 35 height 12
click at [74, 70] on span "All Projects" at bounding box center [61, 69] width 48 height 12
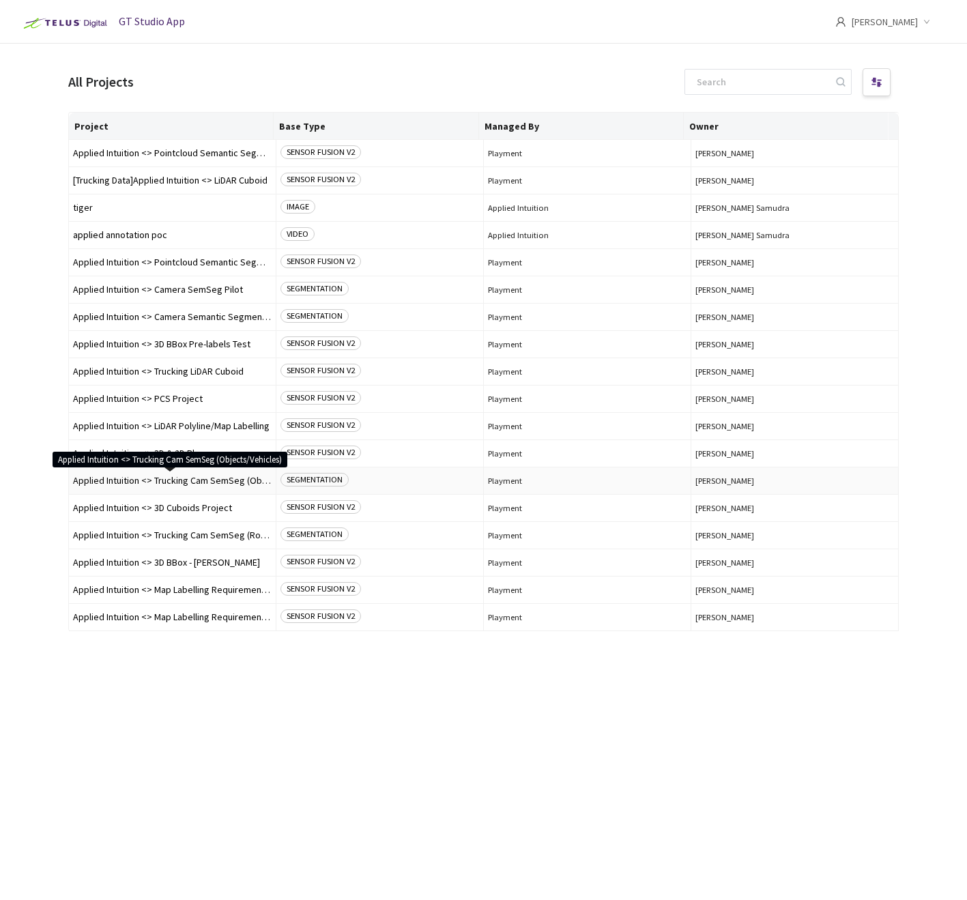
click at [229, 478] on span "Applied Intuition <> Trucking Cam SemSeg (Objects/Vehicles)" at bounding box center [172, 481] width 199 height 10
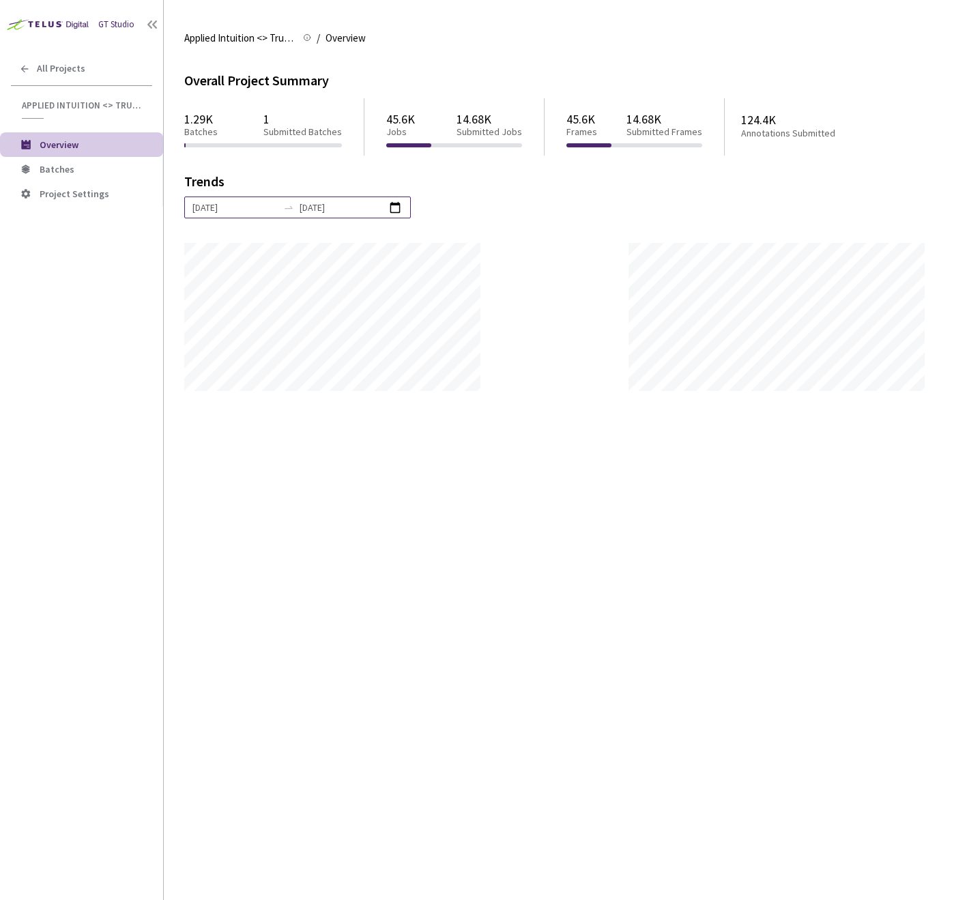
scroll to position [900, 967]
click at [57, 171] on span "Batches" at bounding box center [57, 169] width 35 height 12
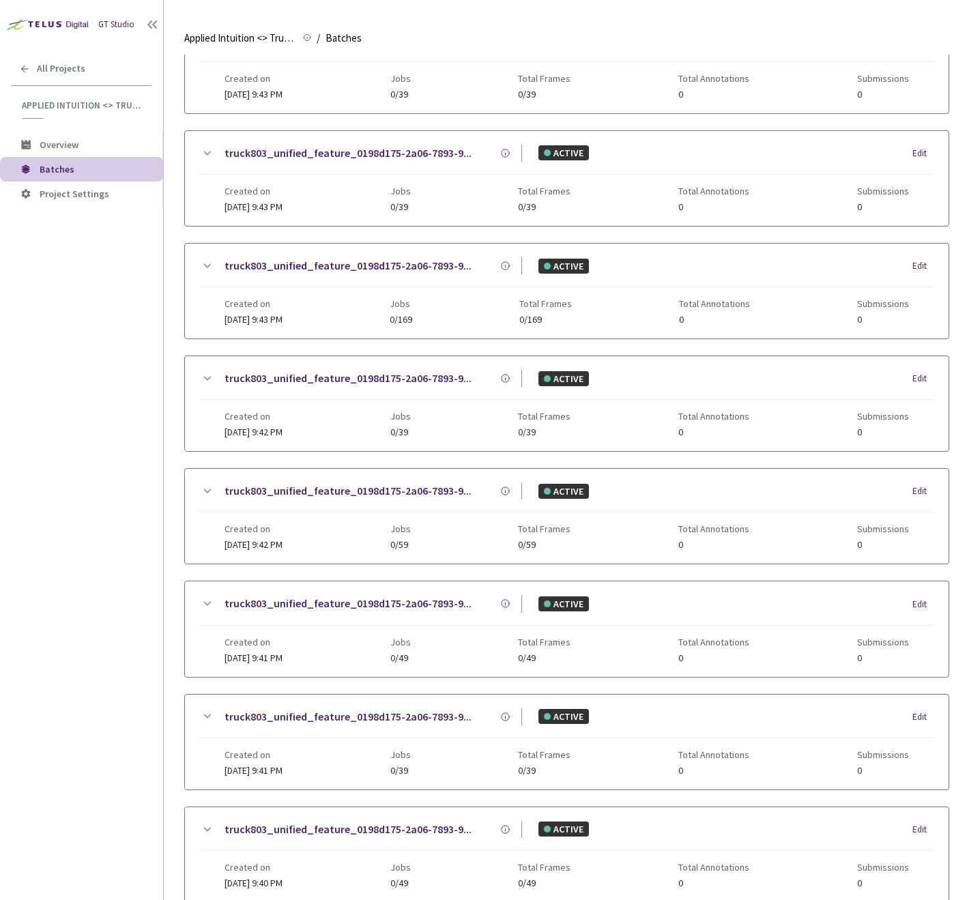
scroll to position [1055, 0]
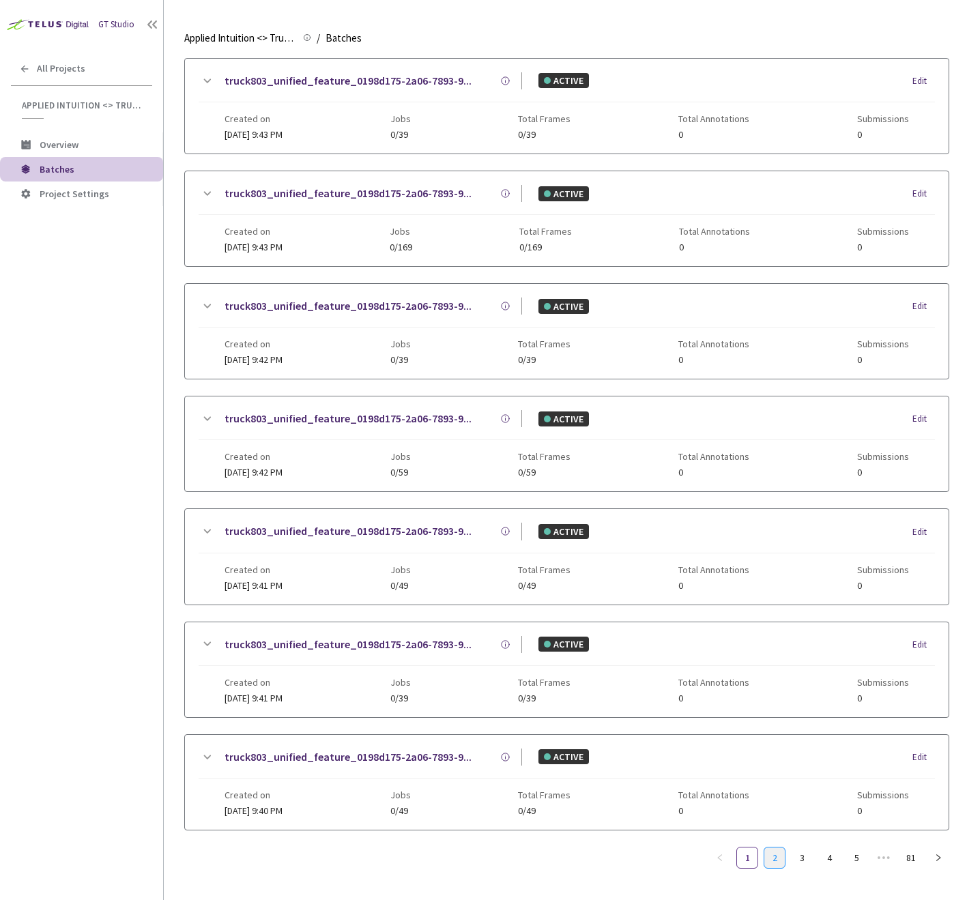
click at [768, 862] on link "2" at bounding box center [774, 857] width 20 height 20
click at [800, 864] on link "3" at bounding box center [801, 857] width 20 height 20
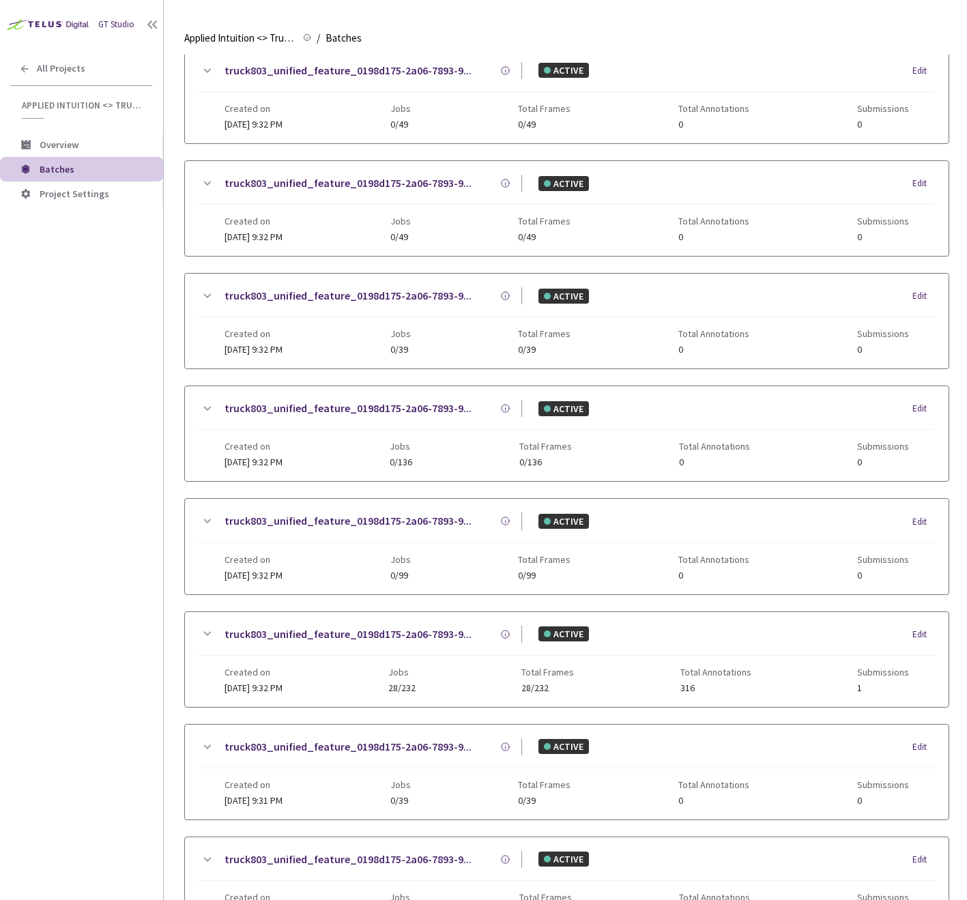
scroll to position [0, 0]
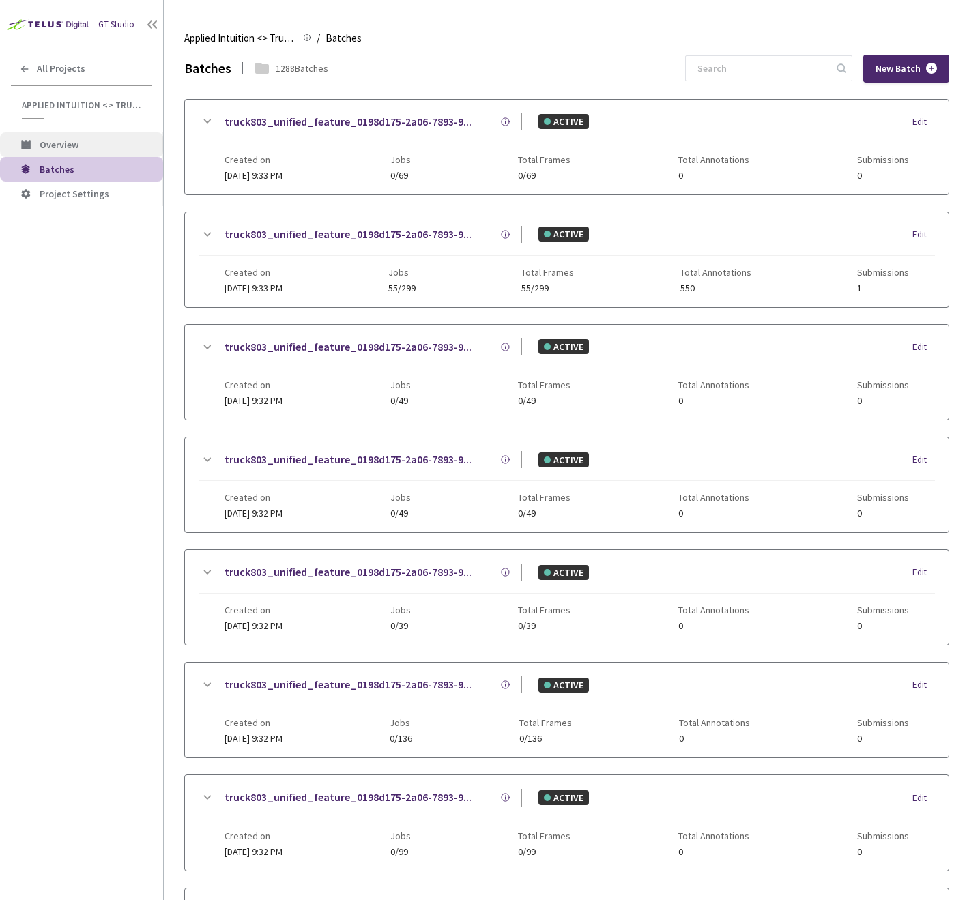
click at [77, 146] on span "Overview" at bounding box center [59, 145] width 39 height 12
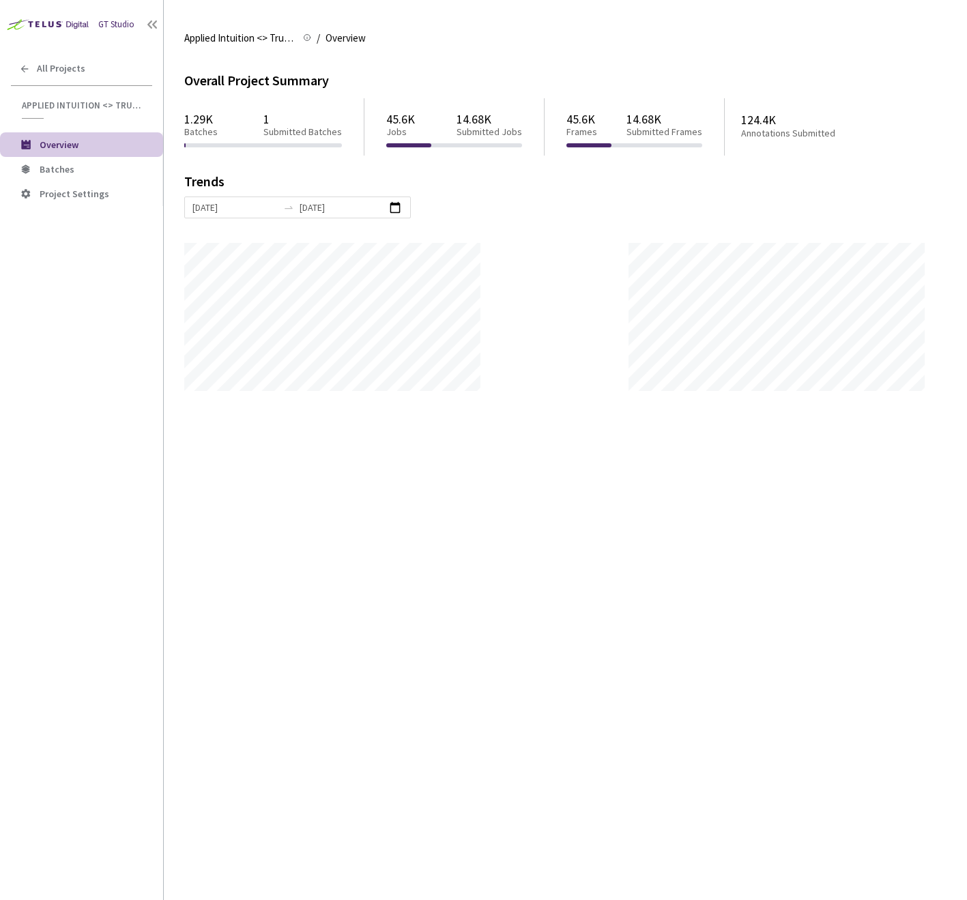
scroll to position [900, 967]
click at [272, 129] on p "Submitted Batches" at bounding box center [302, 132] width 78 height 12
click at [272, 113] on p "1" at bounding box center [302, 119] width 78 height 14
click at [266, 119] on p "1" at bounding box center [302, 119] width 78 height 14
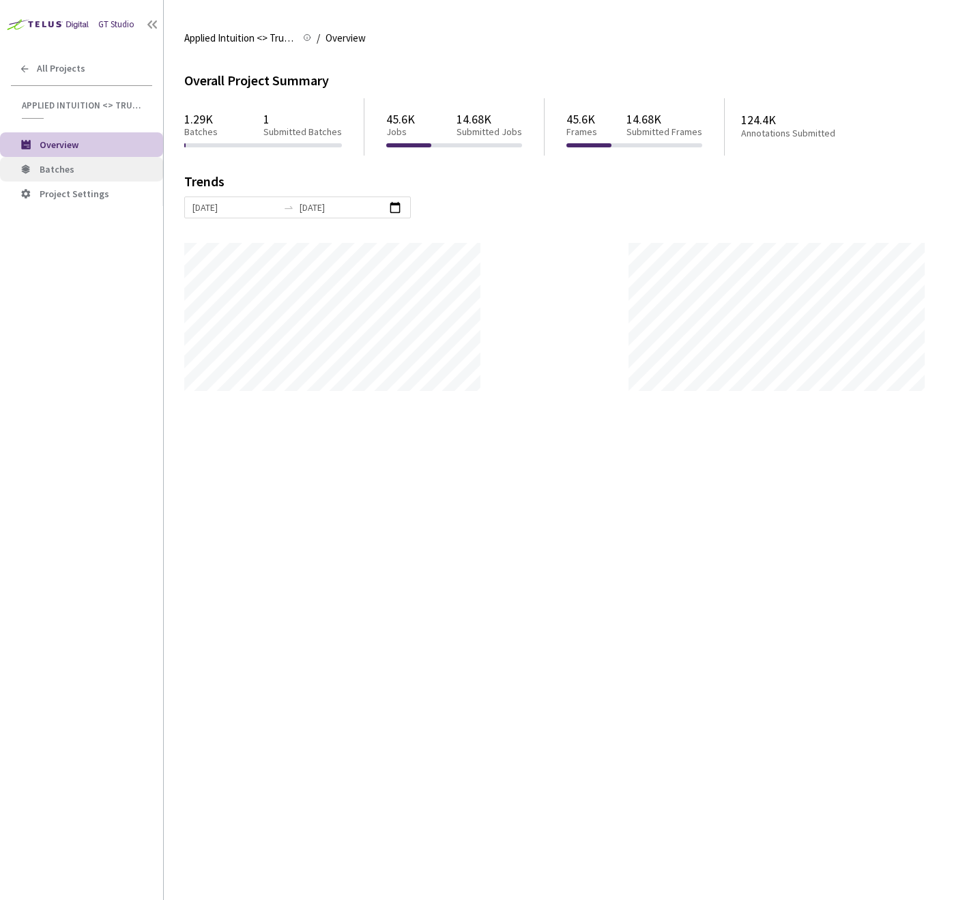
click at [63, 169] on span "Batches" at bounding box center [57, 169] width 35 height 12
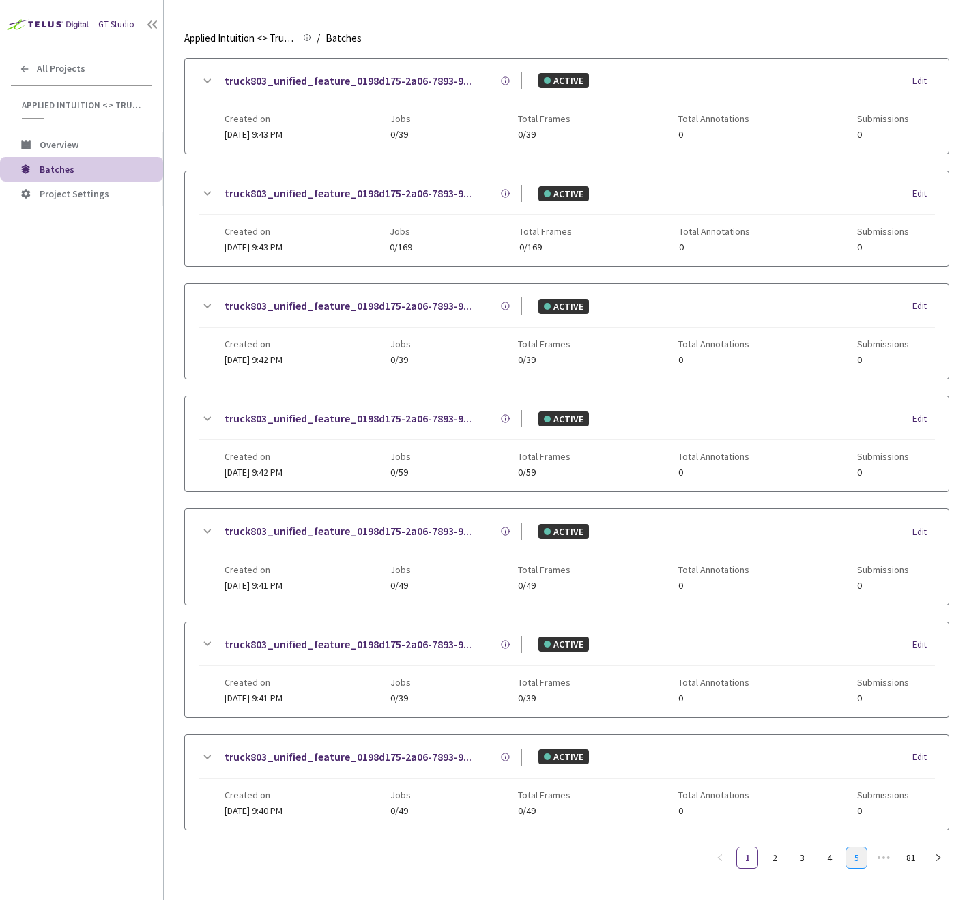
click at [858, 860] on link "5" at bounding box center [856, 857] width 20 height 20
